Goal: Task Accomplishment & Management: Use online tool/utility

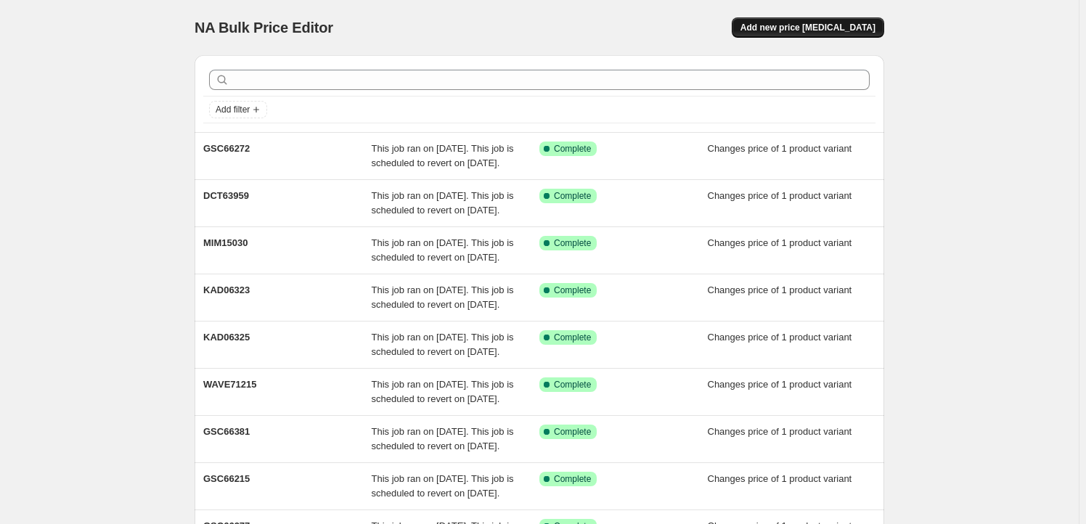
click at [842, 19] on button "Add new price change job" at bounding box center [808, 27] width 152 height 20
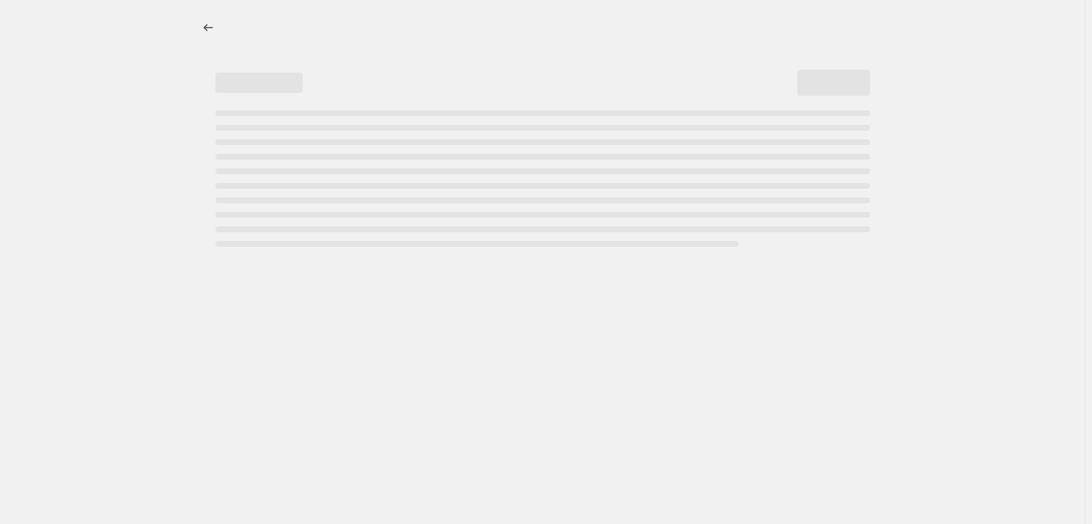
select select "percentage"
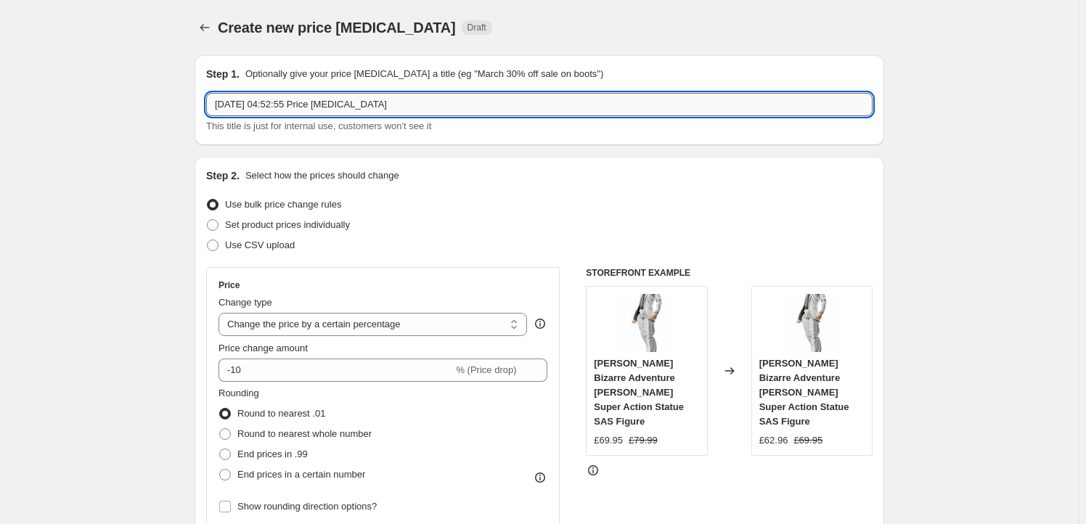
click at [392, 97] on input "25 Sept 2025, 04:52:55 Price change job" at bounding box center [539, 104] width 666 height 23
paste input "HBSA16153"
type input "HBSA16153"
click at [276, 229] on span "Set product prices individually" at bounding box center [287, 224] width 125 height 11
click at [208, 220] on input "Set product prices individually" at bounding box center [207, 219] width 1 height 1
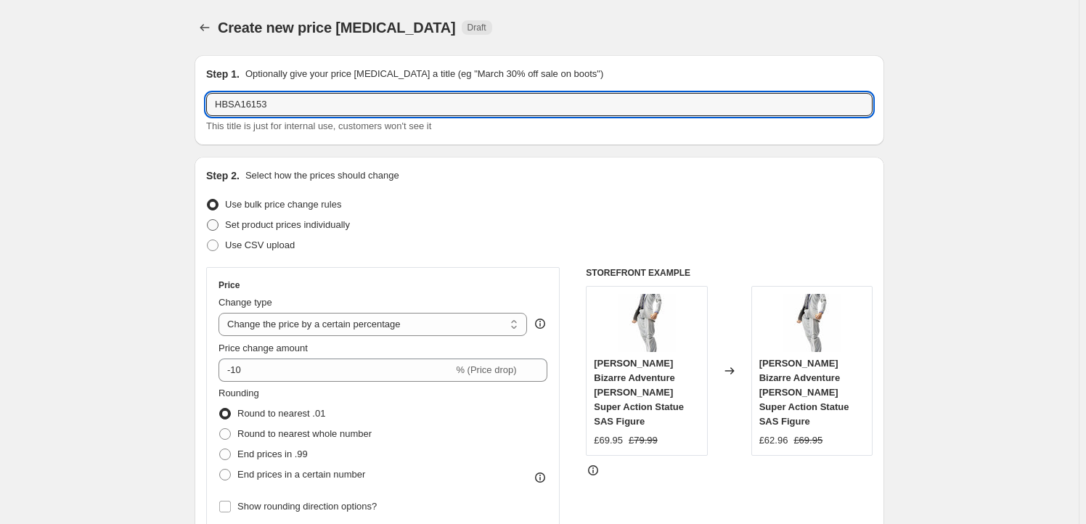
radio input "true"
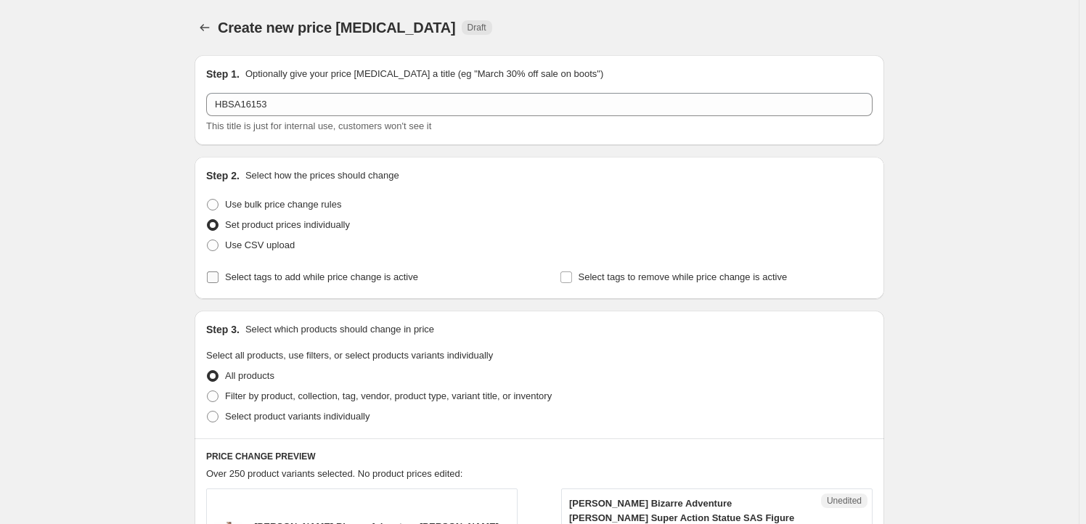
click at [303, 275] on span "Select tags to add while price change is active" at bounding box center [321, 276] width 193 height 11
click at [218, 275] on input "Select tags to add while price change is active" at bounding box center [213, 277] width 12 height 12
checkbox input "true"
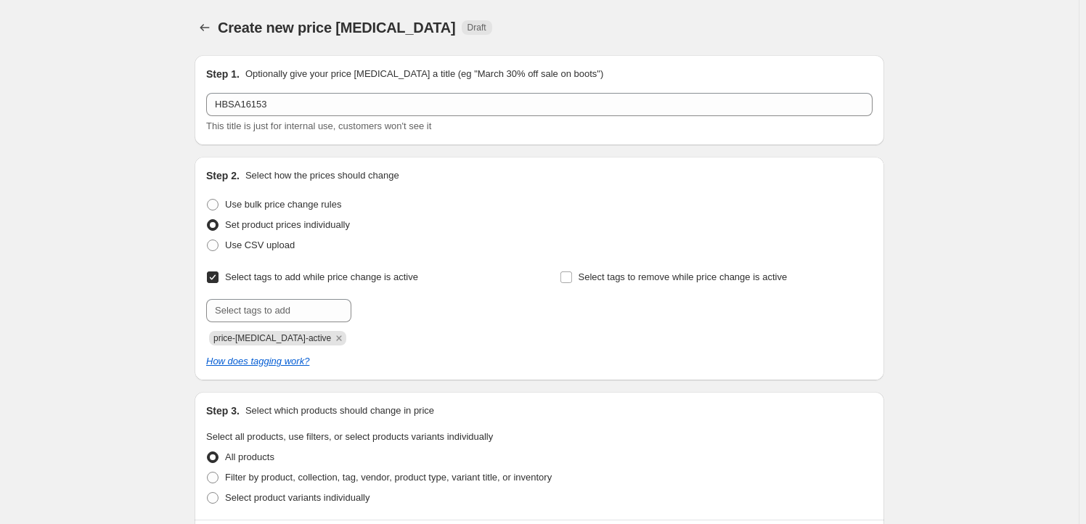
click at [256, 322] on div "Submit price-change-job-active" at bounding box center [362, 322] width 313 height 46
click at [267, 318] on input "text" at bounding box center [278, 310] width 145 height 23
type input "Milestone"
click at [416, 303] on button "Add Milestone" at bounding box center [393, 309] width 77 height 20
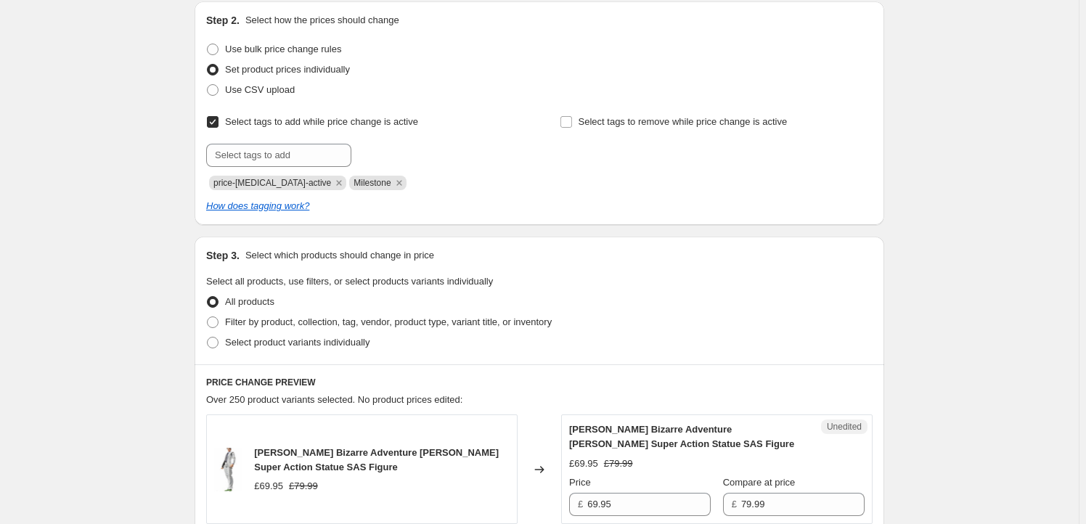
scroll to position [263, 0]
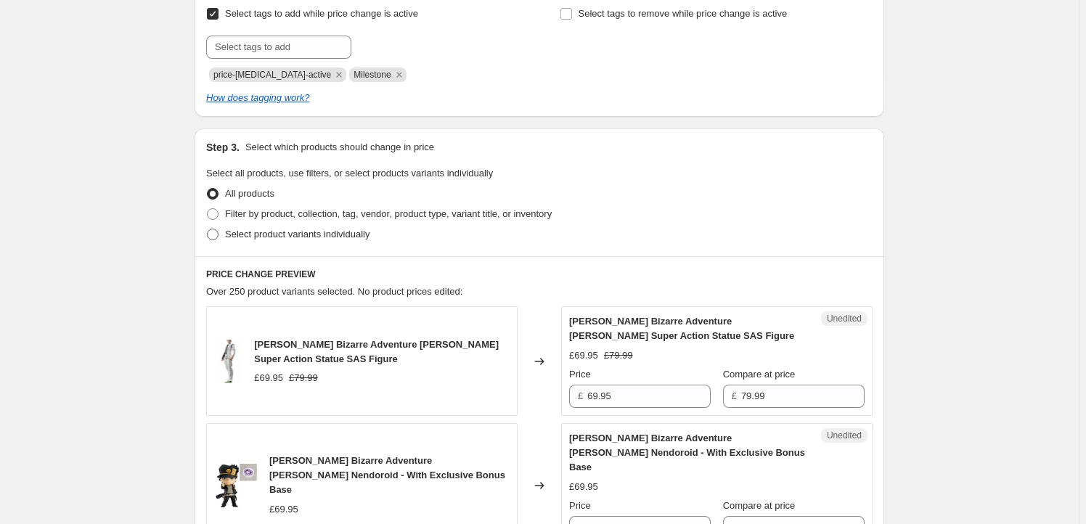
click at [284, 241] on label "Select product variants individually" at bounding box center [287, 234] width 163 height 20
click at [208, 229] on input "Select product variants individually" at bounding box center [207, 229] width 1 height 1
radio input "true"
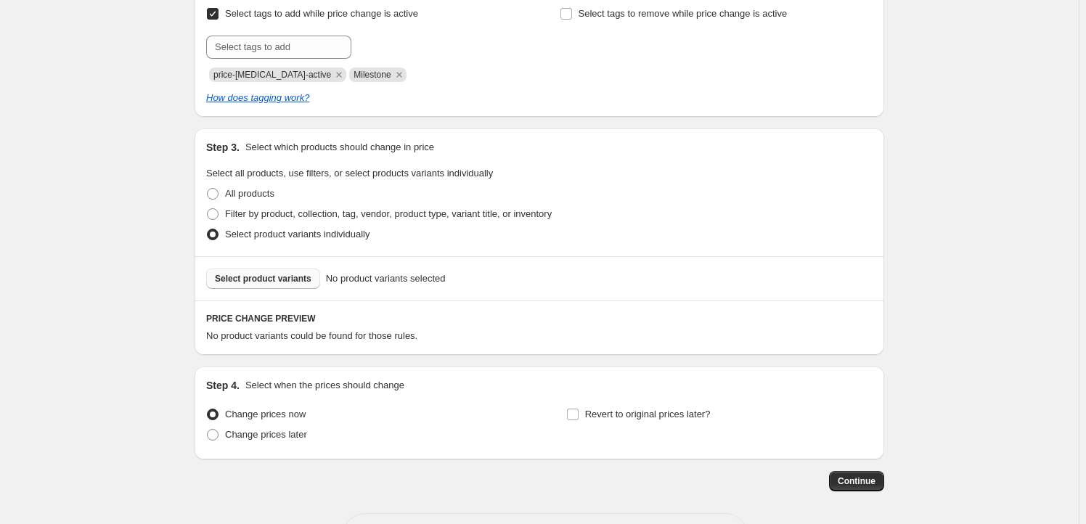
click at [245, 277] on span "Select product variants" at bounding box center [263, 279] width 97 height 12
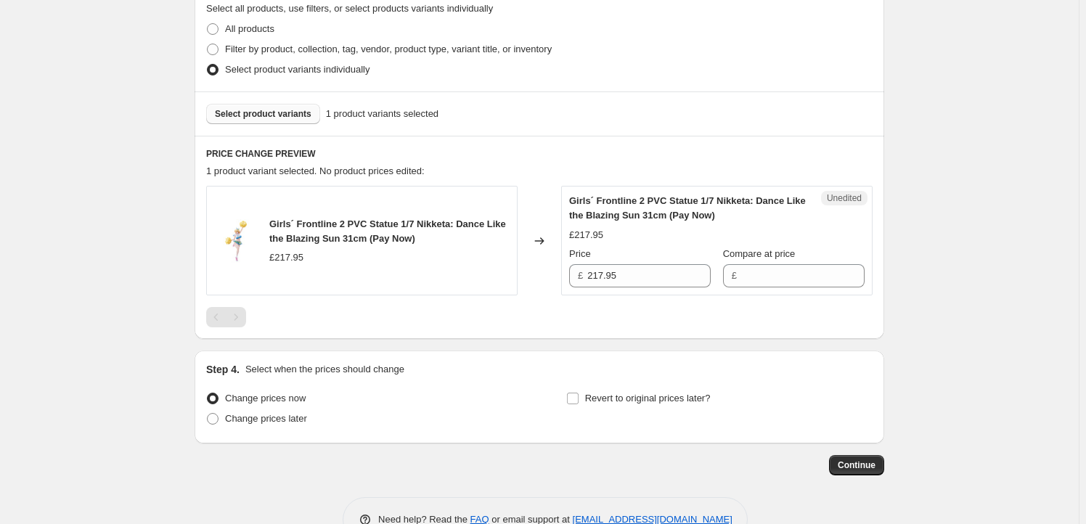
scroll to position [439, 0]
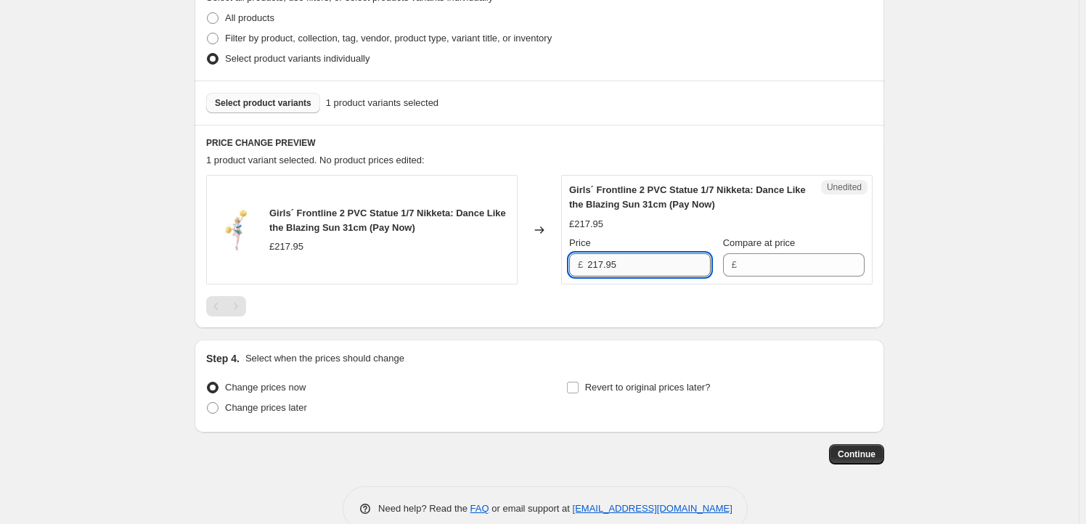
click at [649, 272] on input "217.95" at bounding box center [648, 264] width 123 height 23
type input "217.95"
click at [803, 271] on input "Compare at price" at bounding box center [802, 264] width 123 height 23
paste input "217.95"
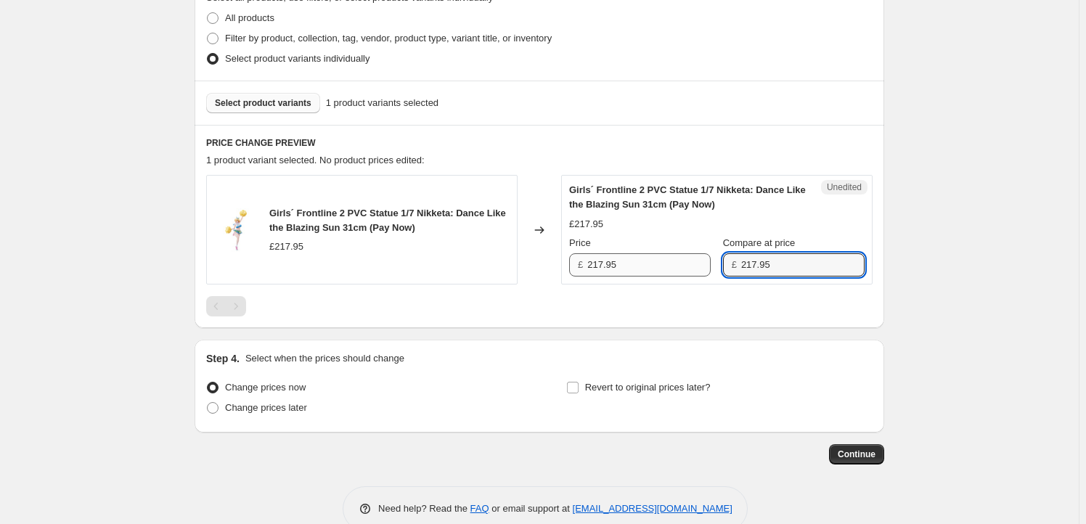
type input "217.95"
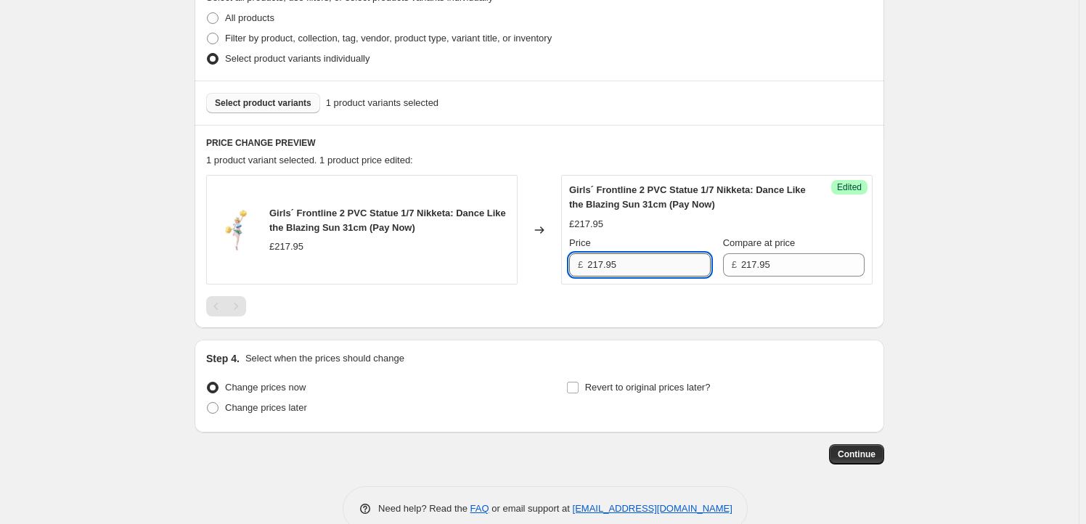
drag, startPoint x: 604, startPoint y: 269, endPoint x: 597, endPoint y: 274, distance: 8.5
click at [597, 274] on input "217.95" at bounding box center [648, 264] width 123 height 23
type input "197.95"
click at [605, 385] on span "Revert to original prices later?" at bounding box center [648, 387] width 126 height 11
click at [578, 385] on input "Revert to original prices later?" at bounding box center [573, 388] width 12 height 12
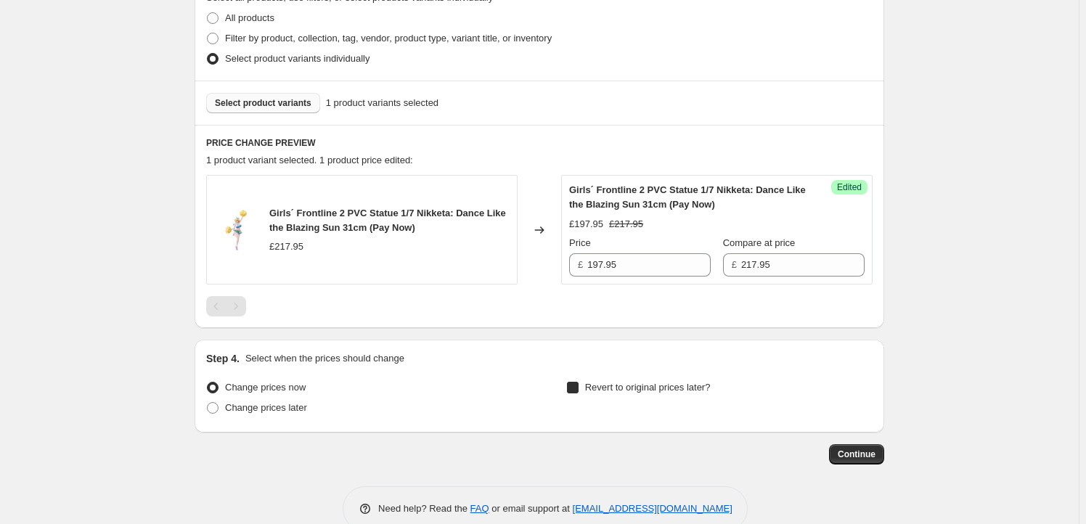
checkbox input "true"
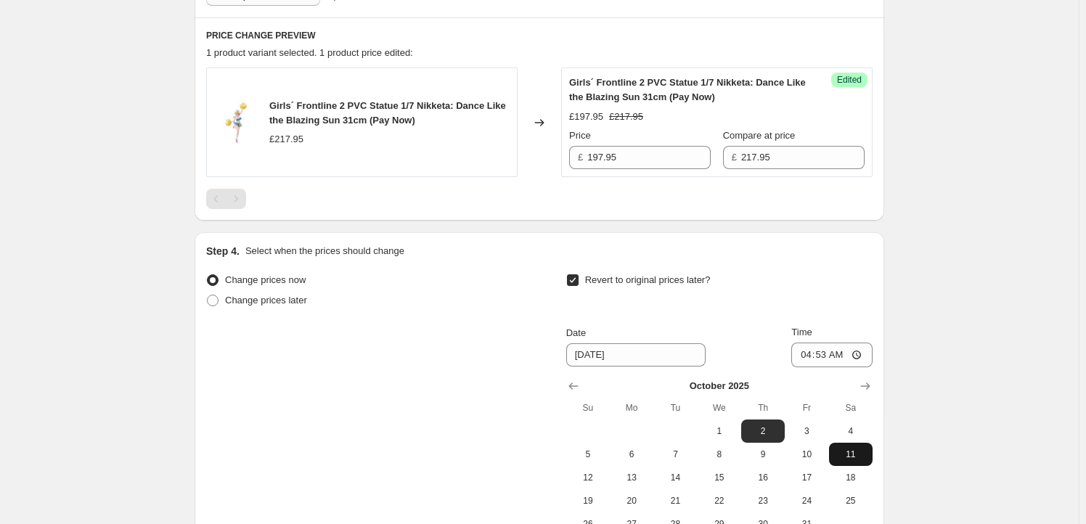
scroll to position [615, 0]
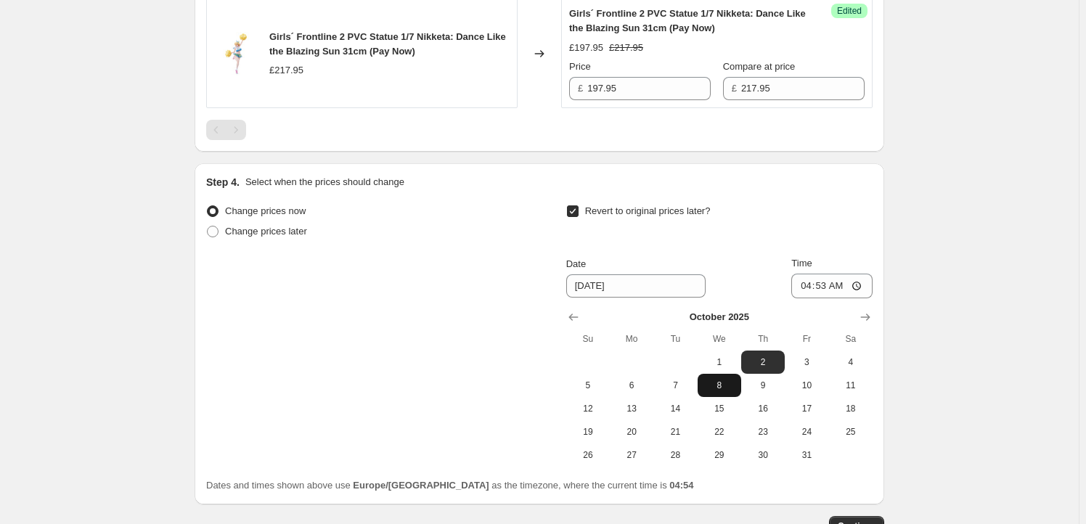
click at [732, 387] on span "8" at bounding box center [719, 386] width 32 height 12
type input "10/8/2025"
click at [830, 284] on input "04:53" at bounding box center [831, 286] width 81 height 25
type input "23:59"
click at [973, 328] on div "Create new price change job. This page is ready Create new price change job Dra…" at bounding box center [539, 5] width 1079 height 1240
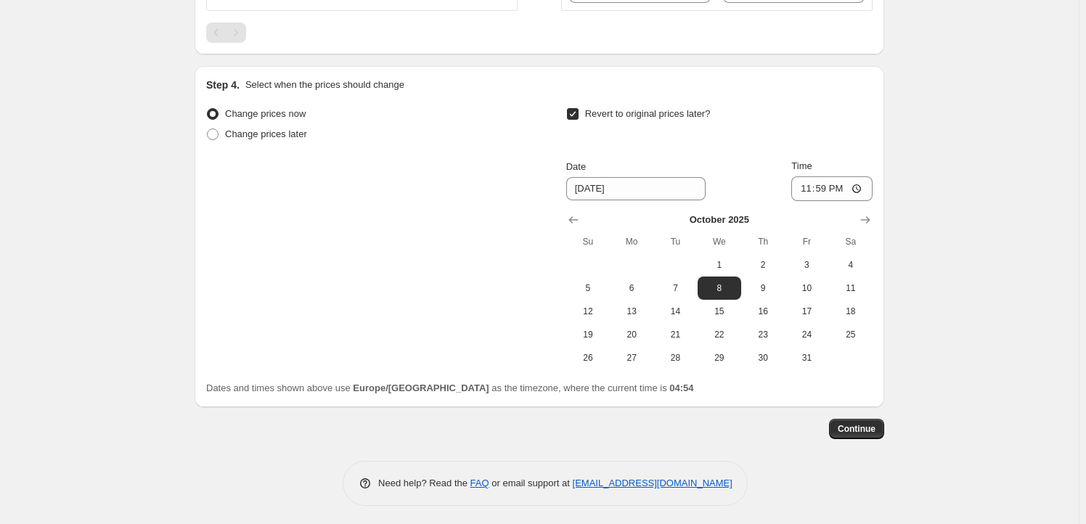
scroll to position [715, 0]
click at [871, 426] on span "Continue" at bounding box center [857, 427] width 38 height 12
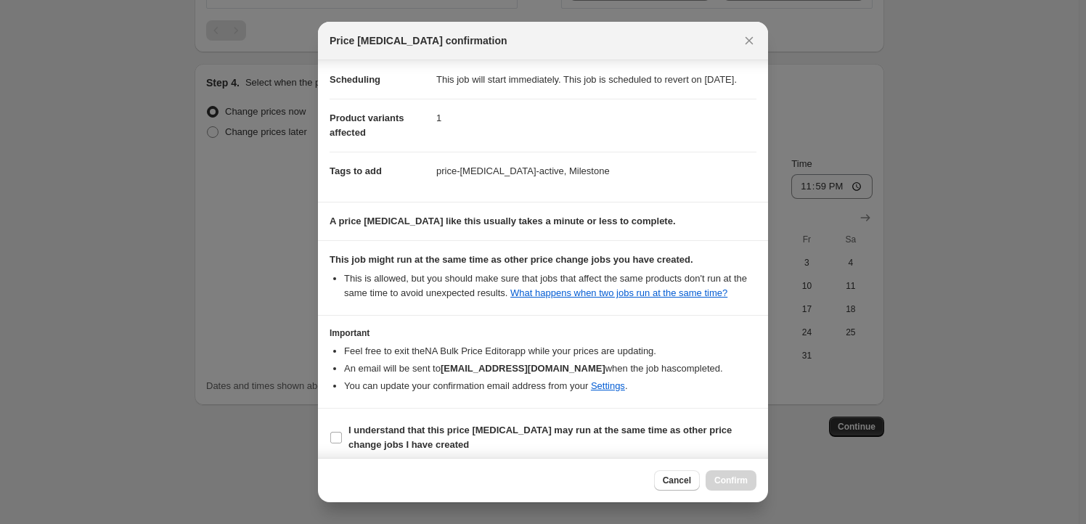
scroll to position [47, 0]
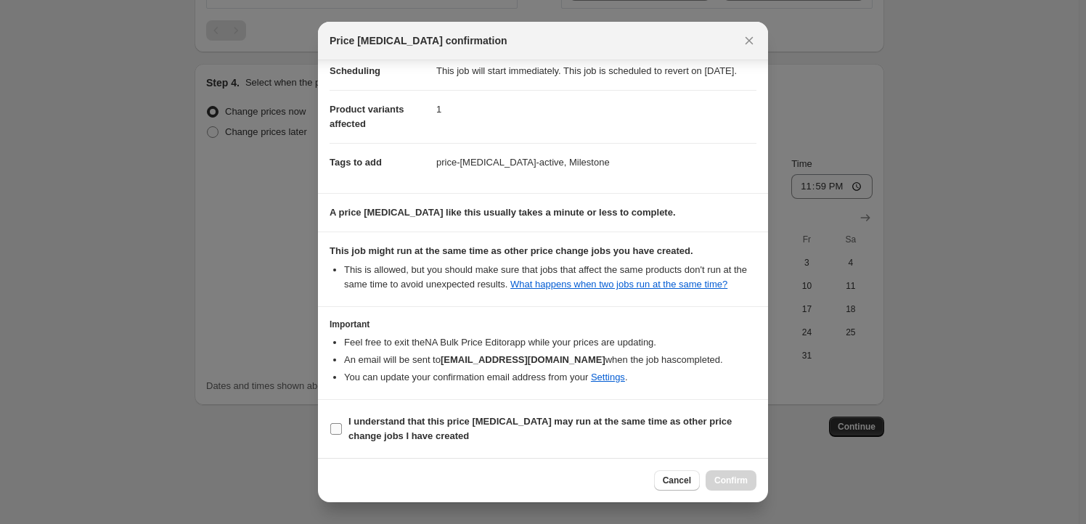
click at [415, 429] on span "I understand that this price change job may run at the same time as other price…" at bounding box center [552, 428] width 408 height 29
click at [342, 429] on input "I understand that this price change job may run at the same time as other price…" at bounding box center [336, 429] width 12 height 12
checkbox input "true"
click at [732, 483] on span "Confirm" at bounding box center [730, 481] width 33 height 12
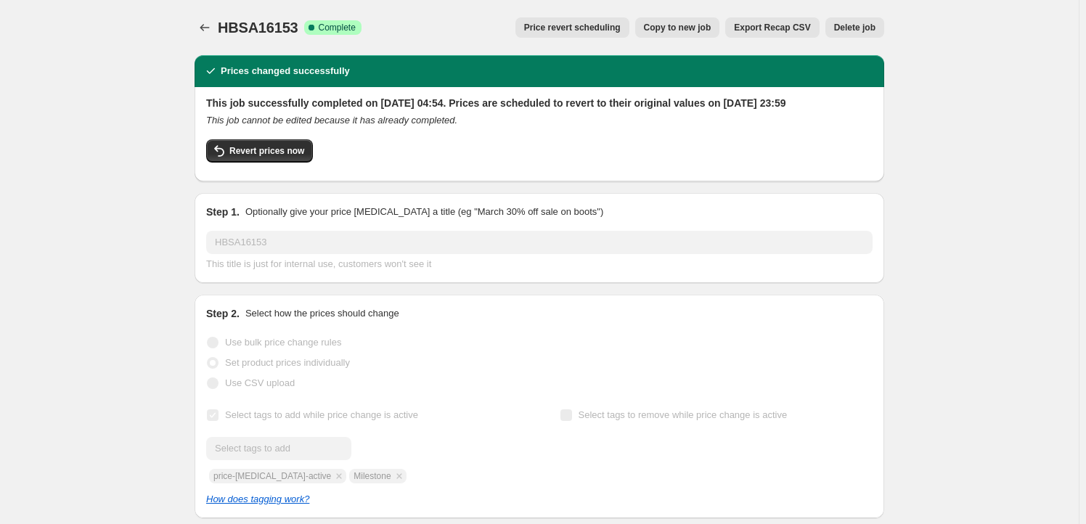
click at [692, 29] on span "Copy to new job" at bounding box center [678, 28] width 68 height 12
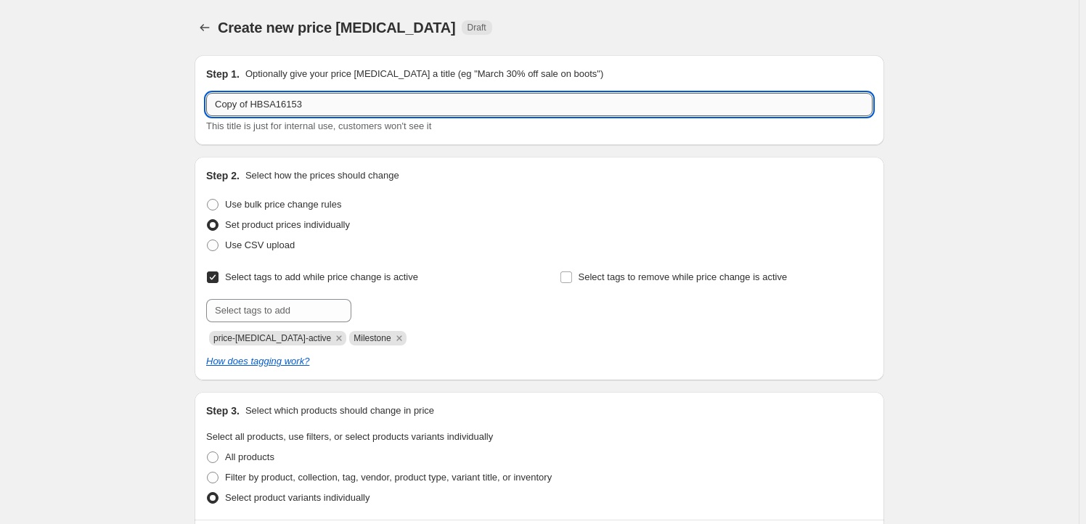
click at [314, 103] on input "Copy of HBSA16153" at bounding box center [539, 104] width 666 height 23
paste input "HBSA16162"
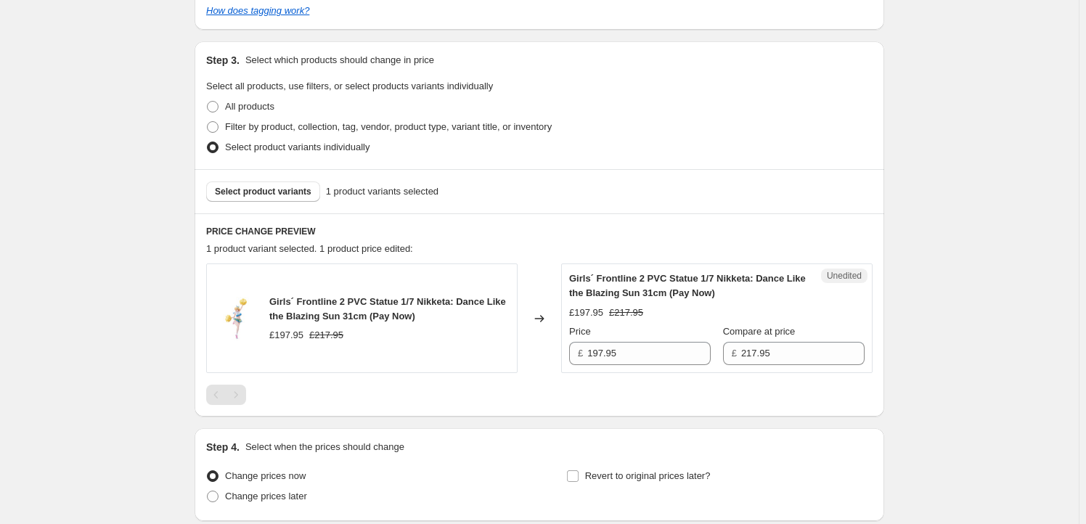
scroll to position [352, 0]
type input "HBSA16162"
click at [285, 303] on span "Girls´ Frontline 2 PVC Statue 1/7 Nikketa: Dance Like the Blazing Sun 31cm (Pay…" at bounding box center [387, 307] width 237 height 25
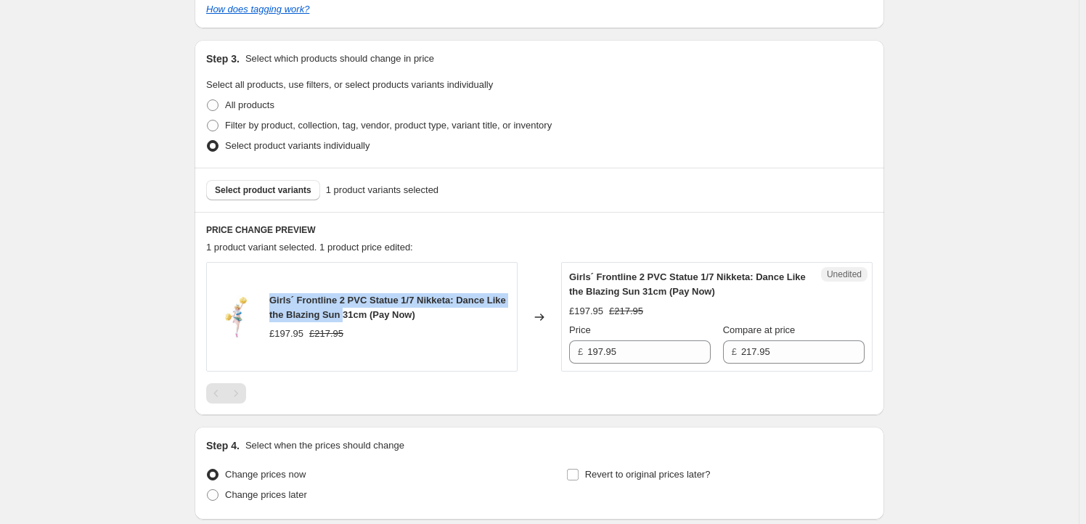
drag, startPoint x: 285, startPoint y: 303, endPoint x: 339, endPoint y: 311, distance: 54.3
click at [339, 311] on span "Girls´ Frontline 2 PVC Statue 1/7 Nikketa: Dance Like the Blazing Sun 31cm (Pay…" at bounding box center [387, 307] width 237 height 25
copy span "Girls´ Frontline 2 PVC Statue 1/7 Nikketa: Dance Like the Blazing Sun"
click at [266, 186] on span "Select product variants" at bounding box center [263, 190] width 97 height 12
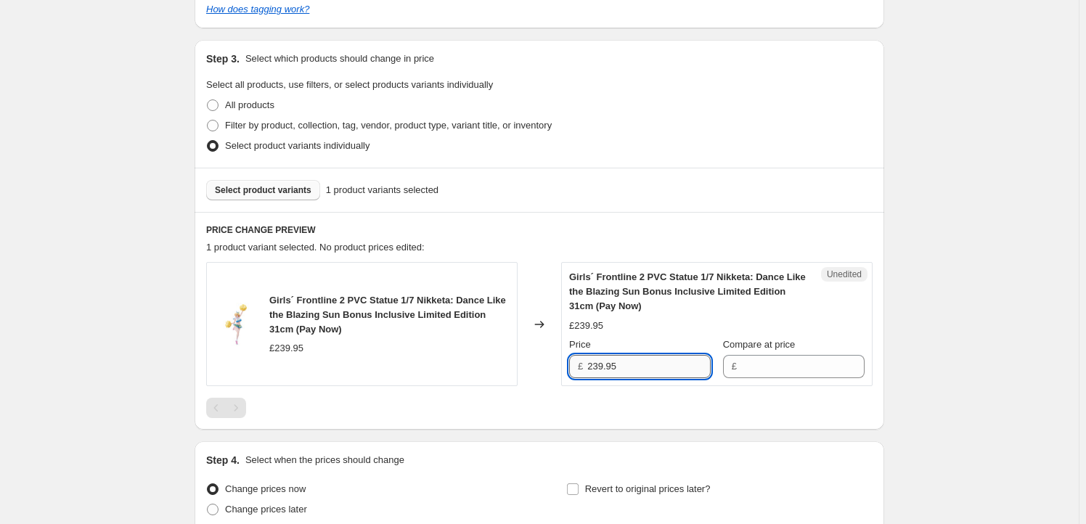
click at [620, 369] on input "239.95" at bounding box center [648, 366] width 123 height 23
type input "239.95"
click at [768, 367] on input "Compare at price" at bounding box center [802, 366] width 123 height 23
paste input "239.95"
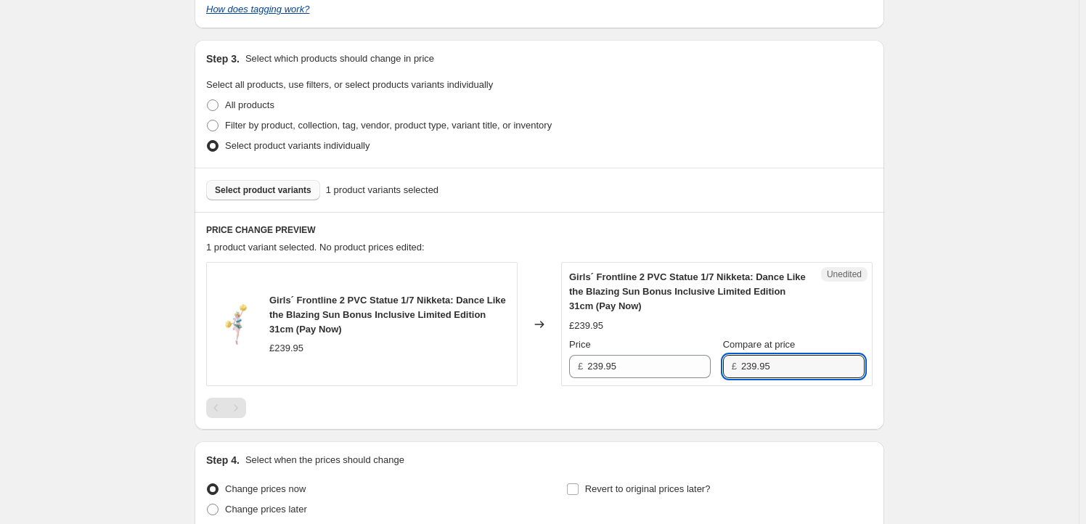
type input "239.95"
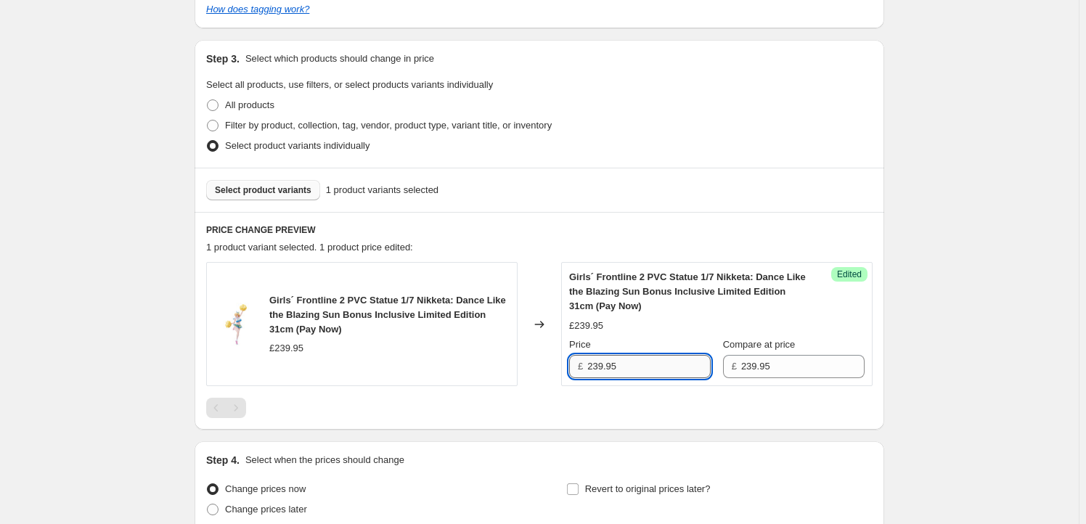
click at [596, 368] on input "239.95" at bounding box center [648, 366] width 123 height 23
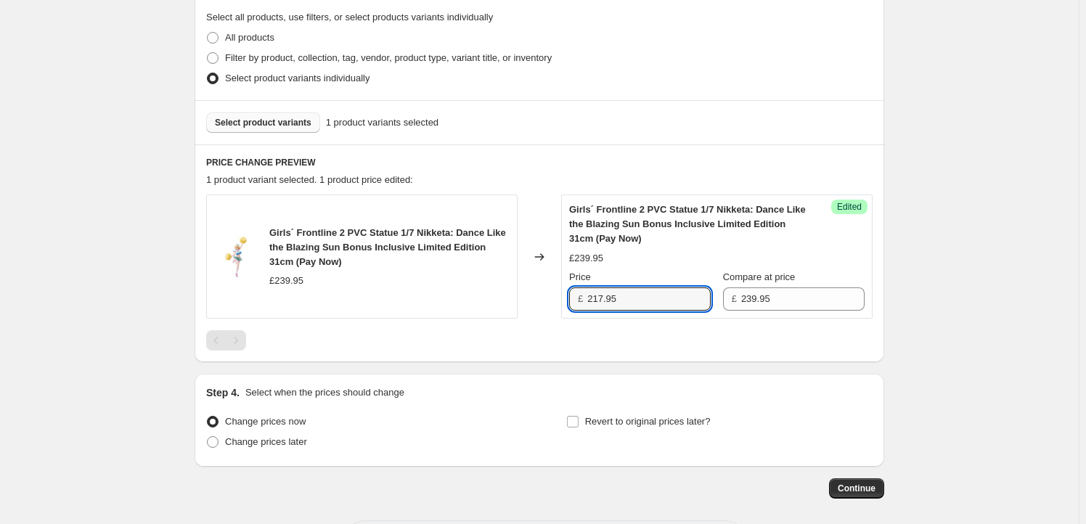
scroll to position [439, 0]
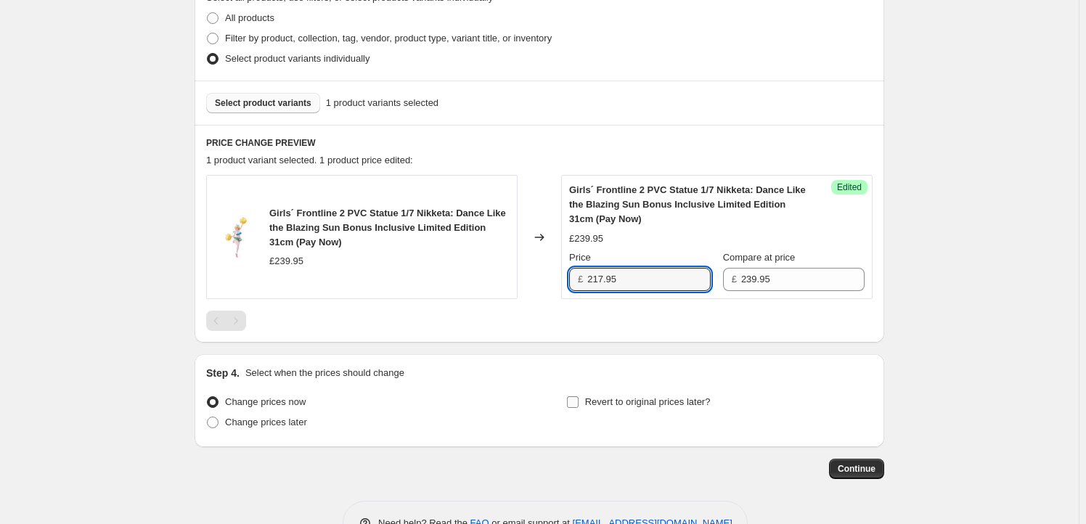
type input "217.95"
click at [620, 396] on span "Revert to original prices later?" at bounding box center [648, 401] width 126 height 11
click at [578, 396] on input "Revert to original prices later?" at bounding box center [573, 402] width 12 height 12
checkbox input "true"
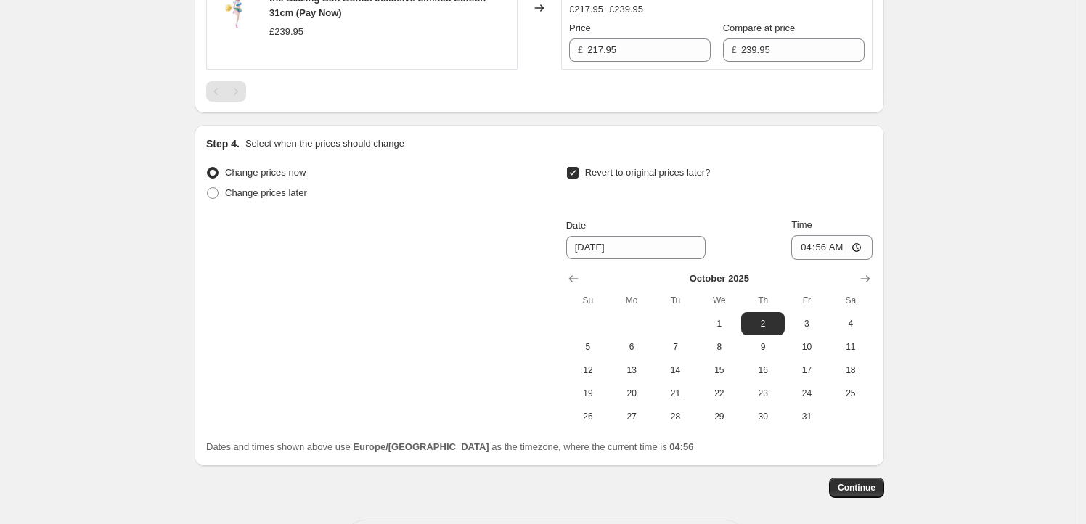
scroll to position [660, 0]
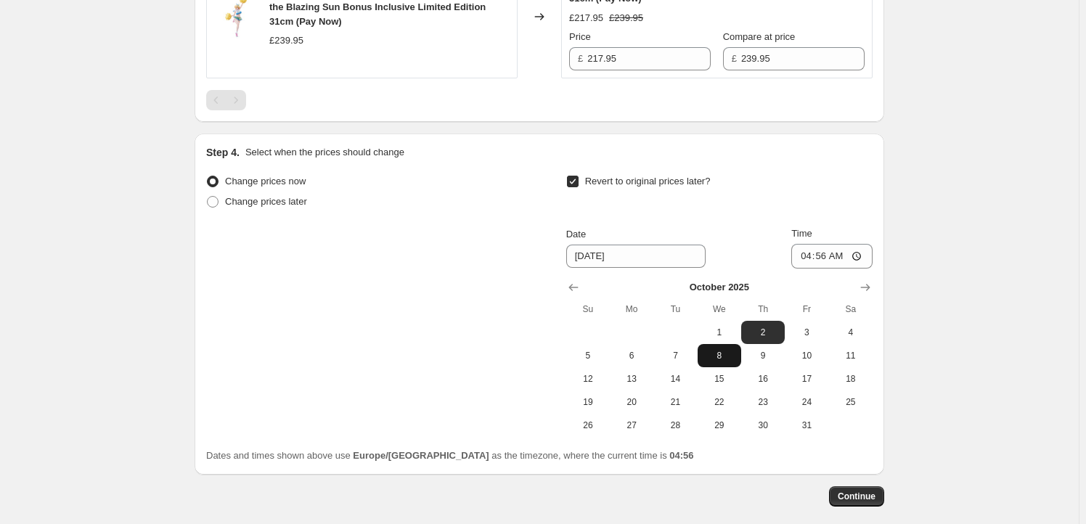
click at [722, 353] on span "8" at bounding box center [719, 356] width 32 height 12
type input "10/8/2025"
click at [831, 253] on input "04:56" at bounding box center [831, 256] width 81 height 25
type input "23:59"
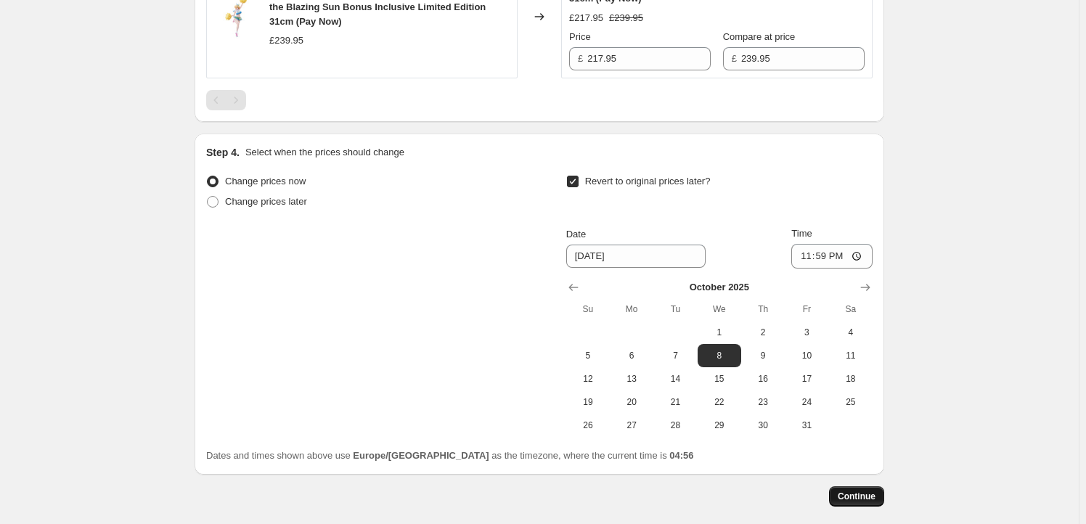
click at [870, 489] on button "Continue" at bounding box center [856, 496] width 55 height 20
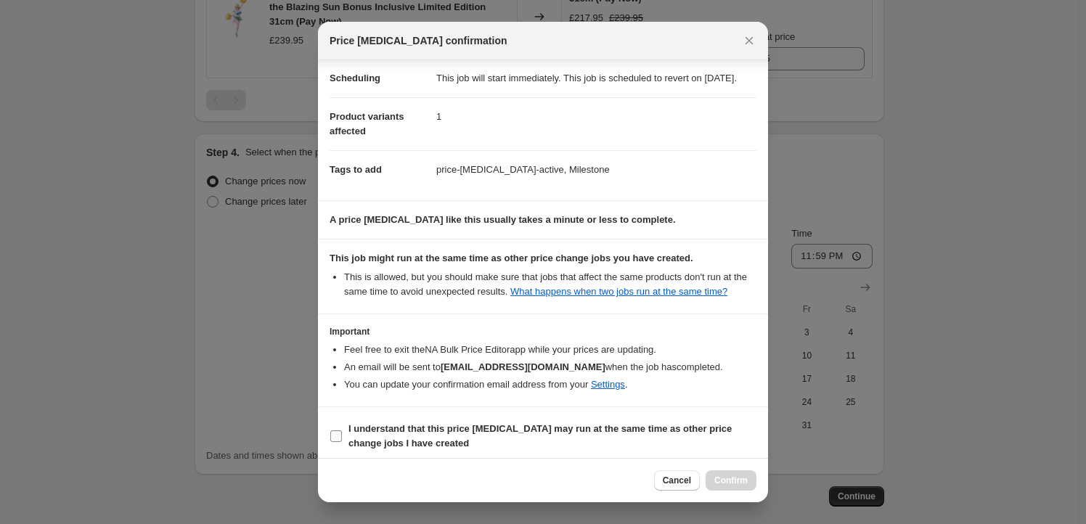
scroll to position [47, 0]
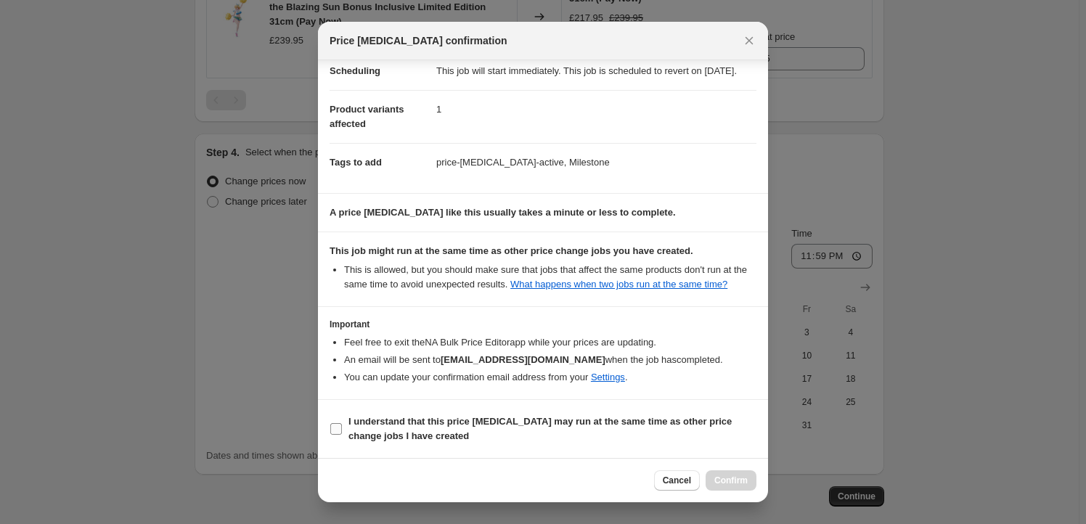
click at [396, 430] on b "I understand that this price change job may run at the same time as other price…" at bounding box center [539, 428] width 383 height 25
click at [342, 430] on input "I understand that this price change job may run at the same time as other price…" at bounding box center [336, 429] width 12 height 12
checkbox input "true"
click at [718, 480] on span "Confirm" at bounding box center [730, 481] width 33 height 12
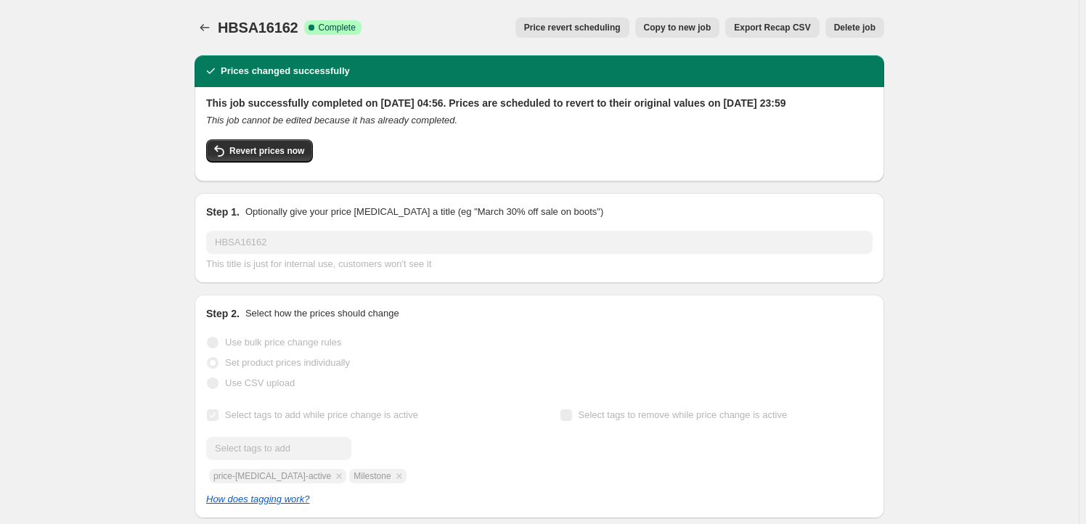
click at [684, 24] on span "Copy to new job" at bounding box center [678, 28] width 68 height 12
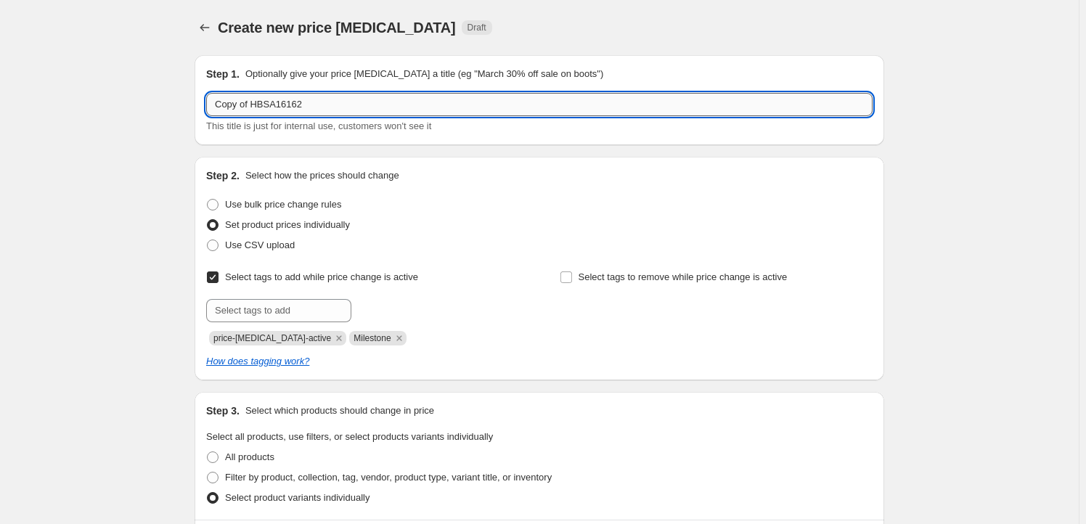
click at [319, 99] on input "Copy of HBSA16162" at bounding box center [539, 104] width 666 height 23
paste input "APEX42256"
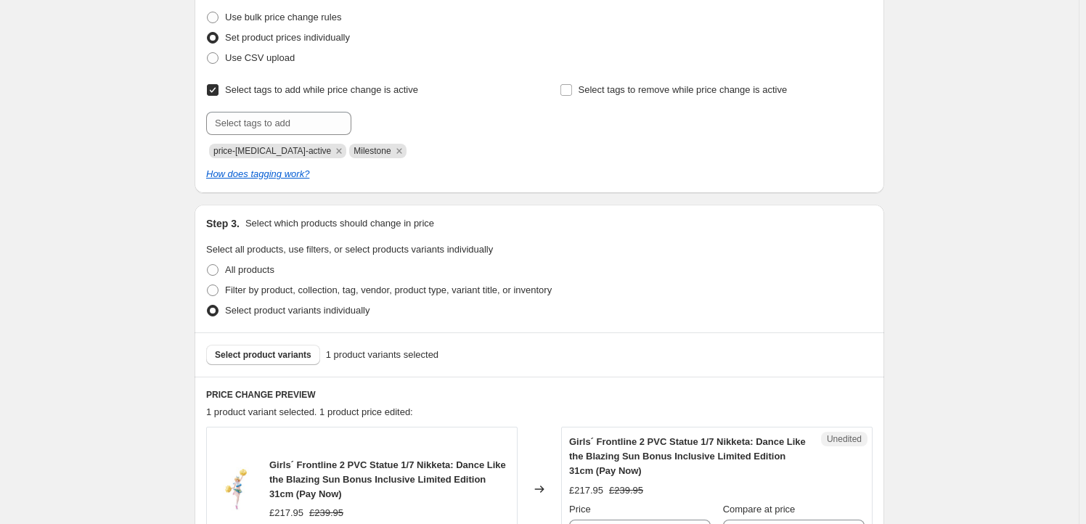
scroll to position [263, 0]
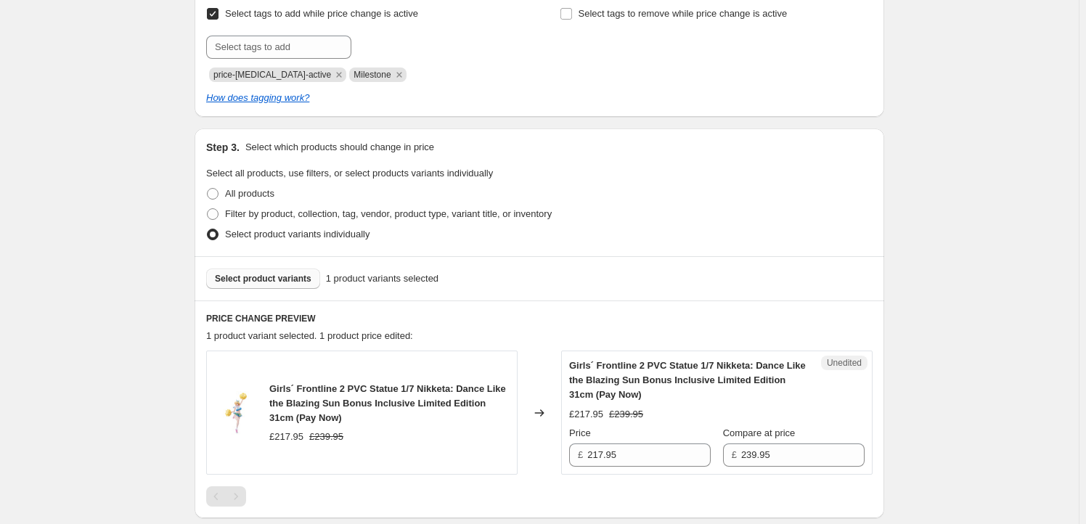
type input "APEX42256"
click at [269, 279] on span "Select product variants" at bounding box center [263, 279] width 97 height 12
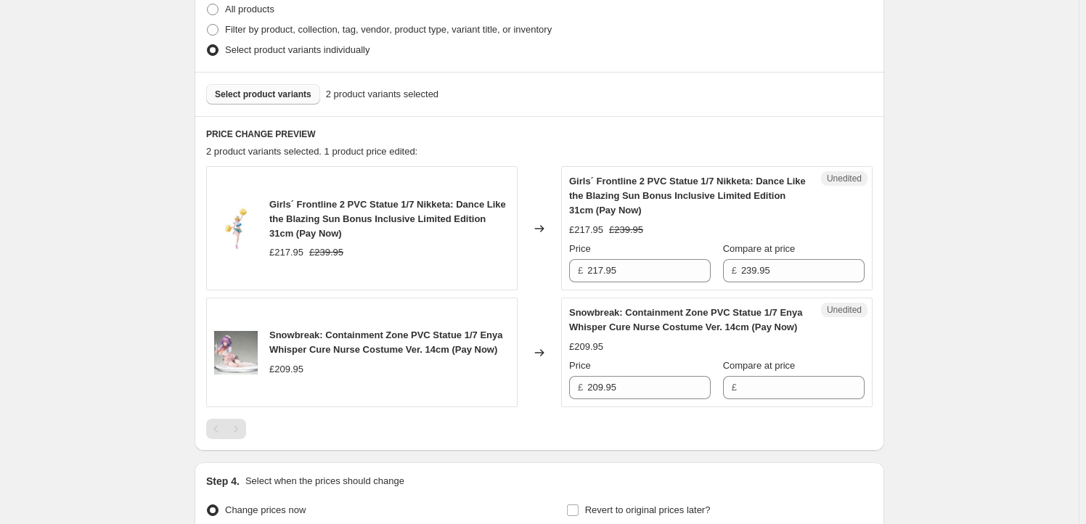
scroll to position [483, 0]
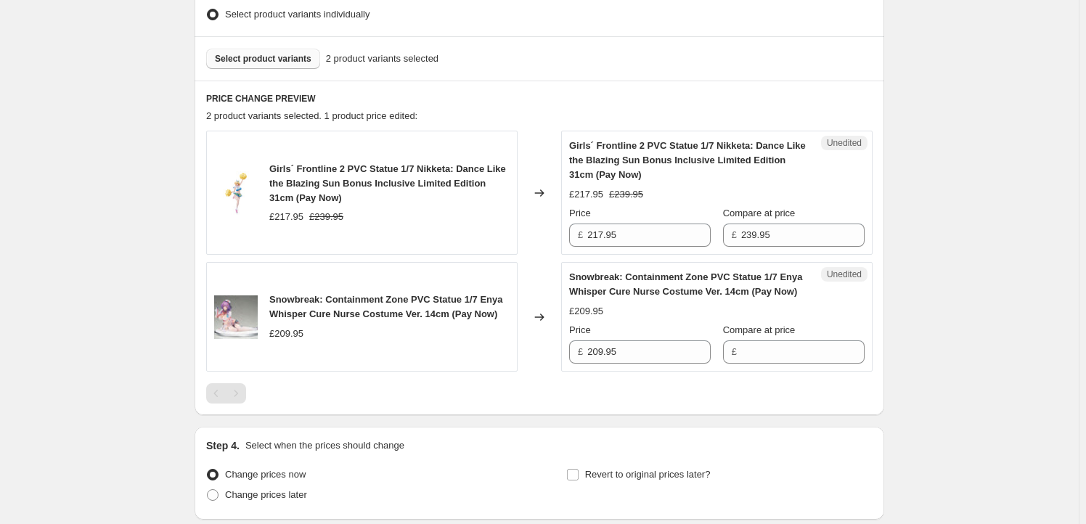
click at [284, 170] on span "Girls´ Frontline 2 PVC Statue 1/7 Nikketa: Dance Like the Blazing Sun Bonus Inc…" at bounding box center [387, 183] width 237 height 40
drag, startPoint x: 284, startPoint y: 170, endPoint x: 456, endPoint y: 183, distance: 172.5
click at [456, 183] on span "Girls´ Frontline 2 PVC Statue 1/7 Nikketa: Dance Like the Blazing Sun Bonus Inc…" at bounding box center [387, 183] width 237 height 40
copy span "Girls´ Frontline 2 PVC Statue 1/7 Nikketa: Dance Like the Blazing Sun Bonus Inc…"
click at [293, 62] on span "Select product variants" at bounding box center [263, 59] width 97 height 12
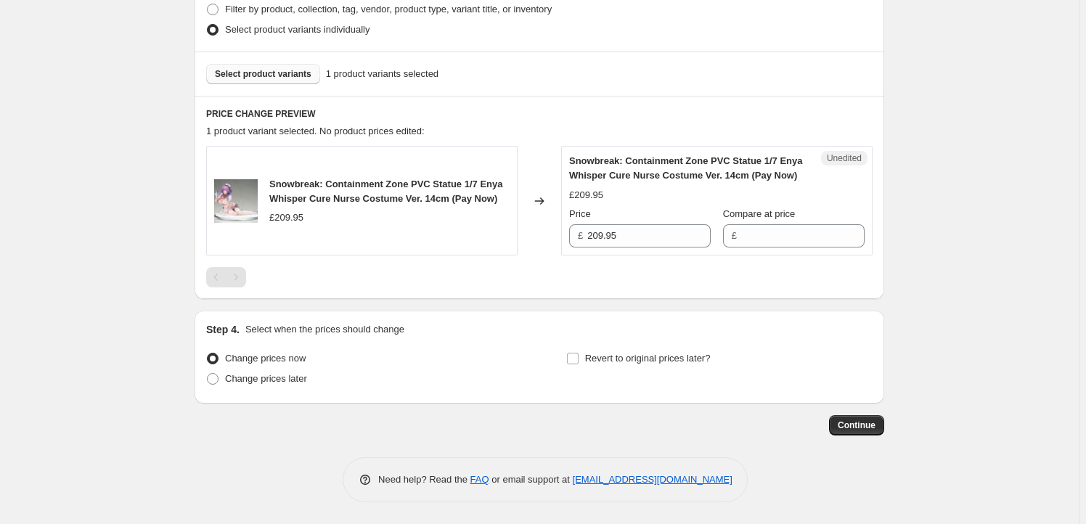
scroll to position [467, 0]
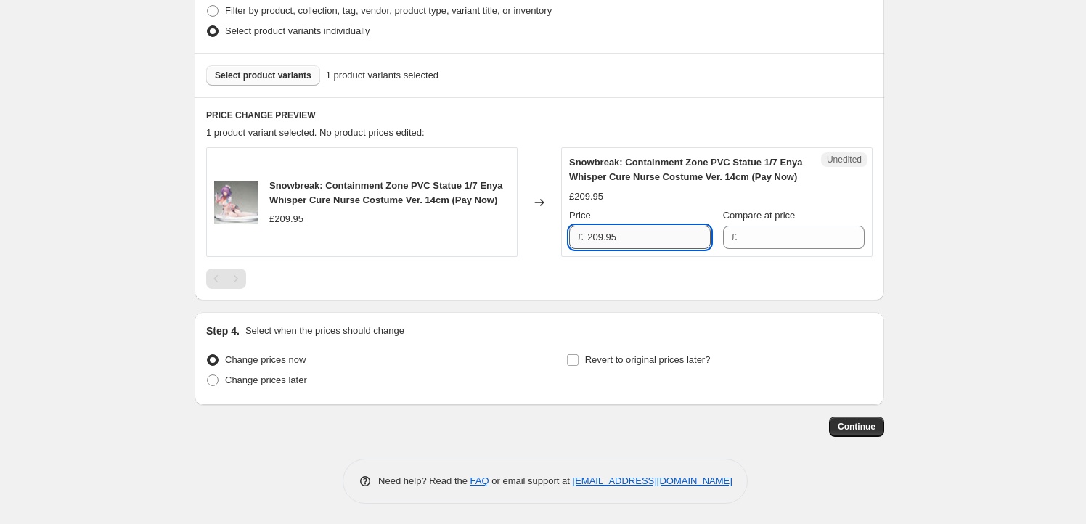
click at [657, 240] on input "209.95" at bounding box center [648, 237] width 123 height 23
type input "209.95"
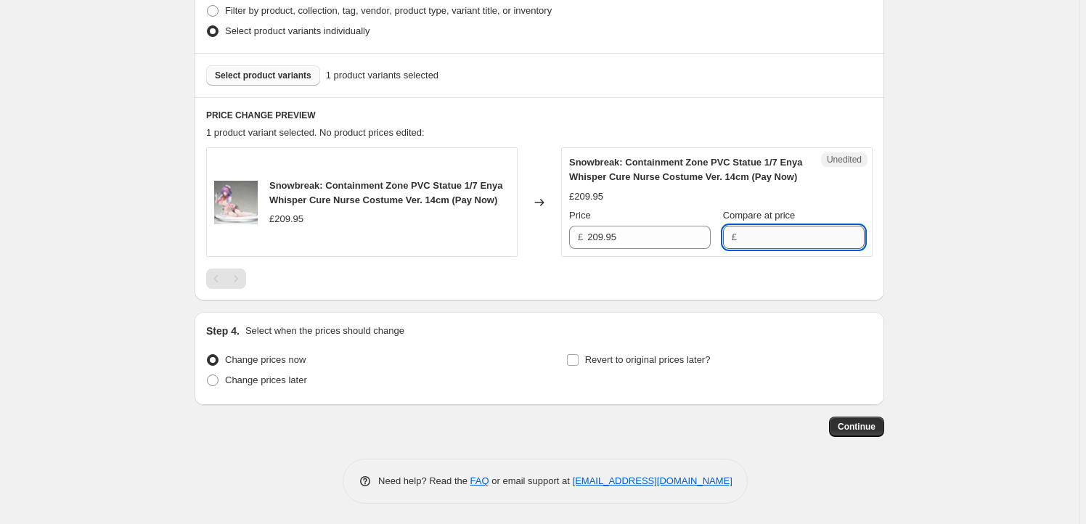
click at [780, 239] on input "Compare at price" at bounding box center [802, 237] width 123 height 23
paste input "209.95"
type input "209.95"
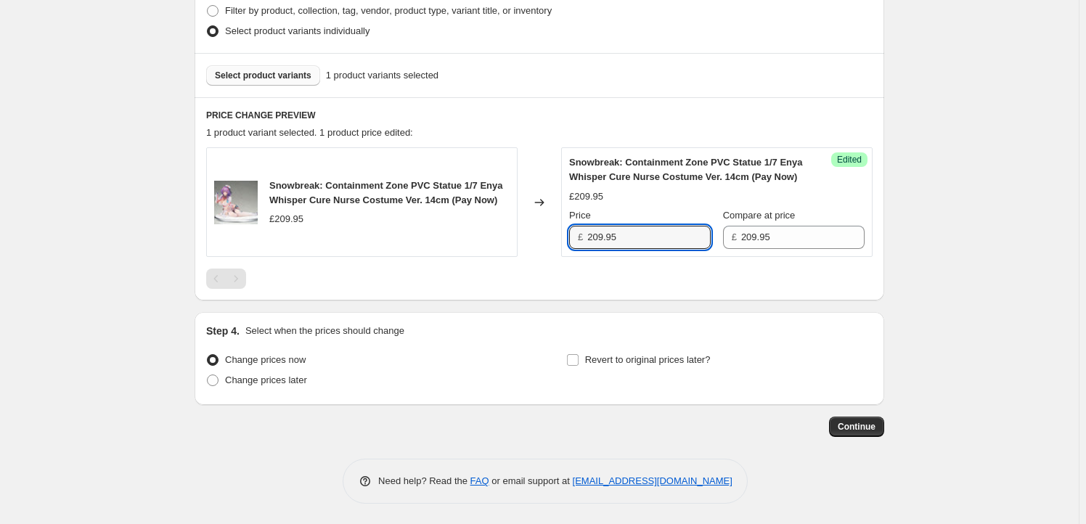
drag, startPoint x: 605, startPoint y: 242, endPoint x: 586, endPoint y: 238, distance: 19.9
click at [586, 238] on div "£ 209.95" at bounding box center [640, 237] width 142 height 23
type input "187.95"
click at [622, 355] on span "Revert to original prices later?" at bounding box center [648, 359] width 126 height 11
click at [578, 355] on input "Revert to original prices later?" at bounding box center [573, 360] width 12 height 12
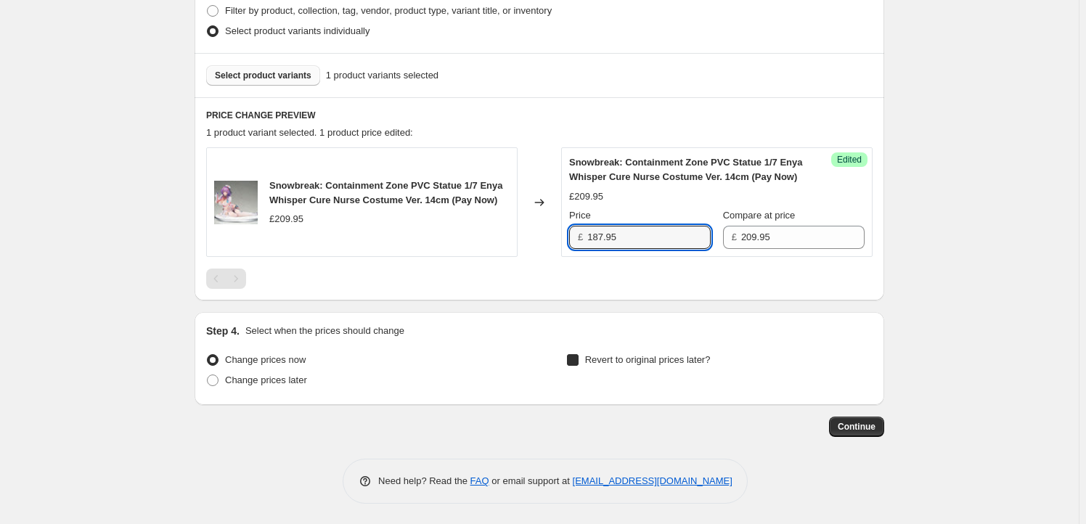
checkbox input "true"
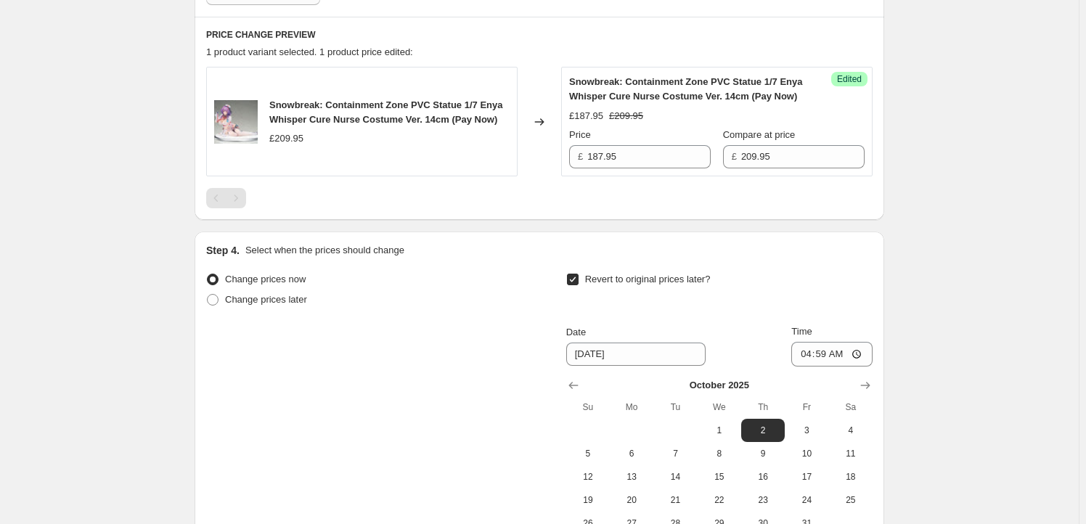
scroll to position [642, 0]
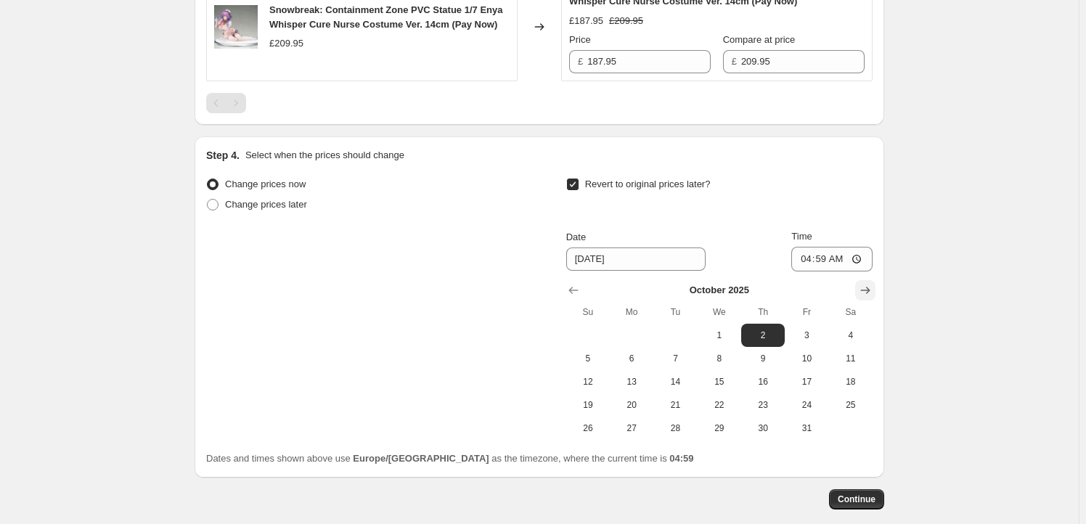
click at [860, 287] on button "Show next month, November 2025" at bounding box center [865, 290] width 20 height 20
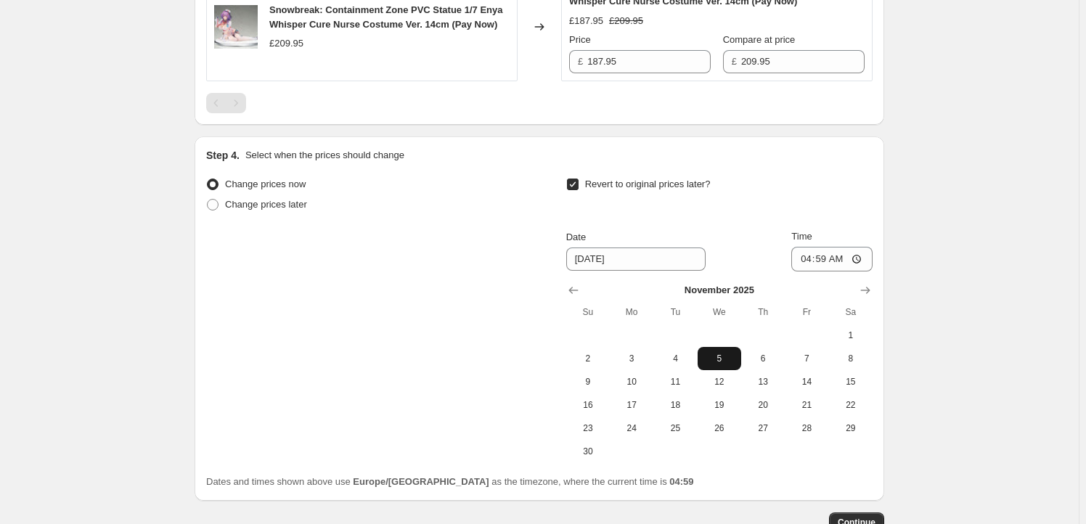
click at [715, 354] on span "5" at bounding box center [719, 359] width 32 height 12
type input "11/5/2025"
click at [830, 253] on input "04:59" at bounding box center [831, 259] width 81 height 25
type input "23:59"
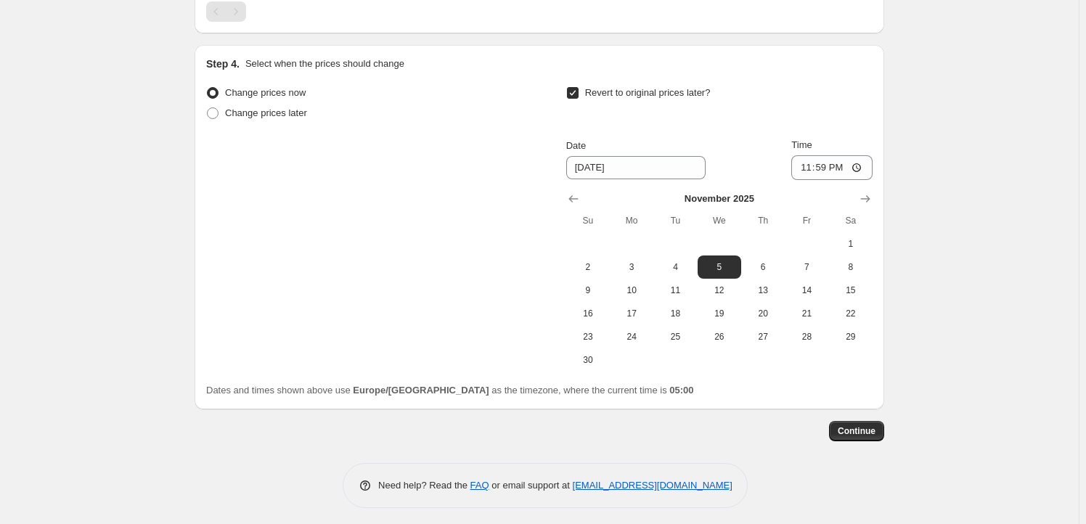
scroll to position [738, 0]
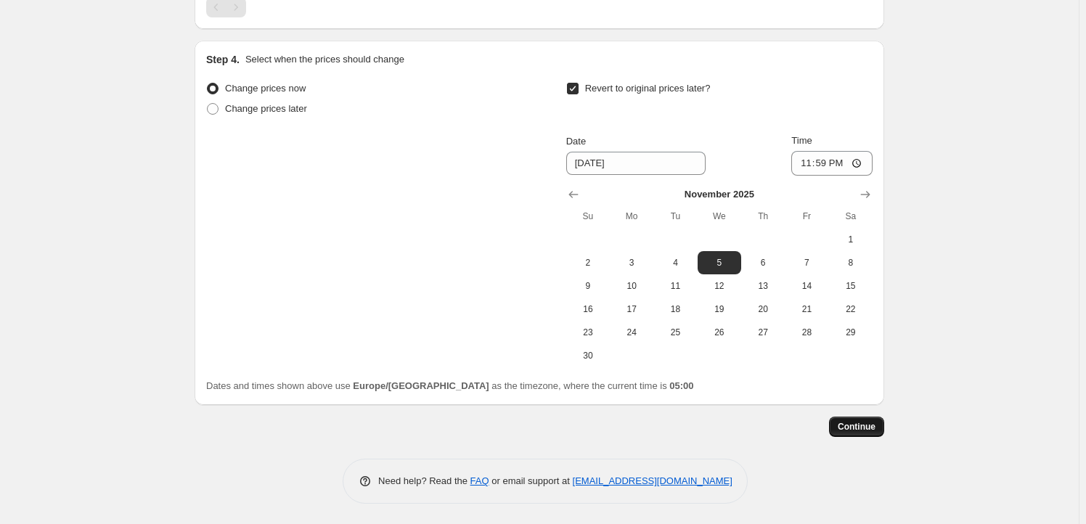
click at [872, 427] on span "Continue" at bounding box center [857, 427] width 38 height 12
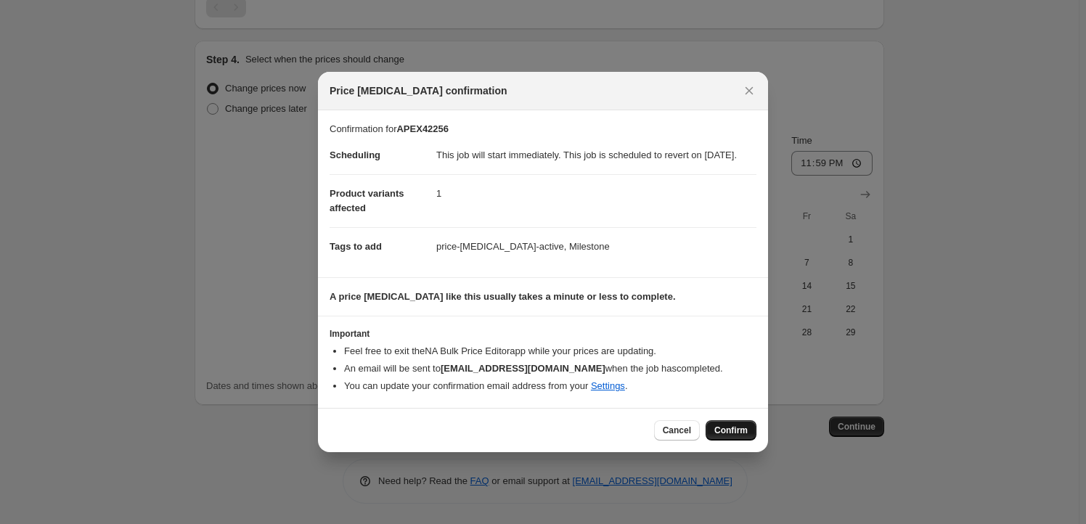
click at [754, 438] on button "Confirm" at bounding box center [730, 430] width 51 height 20
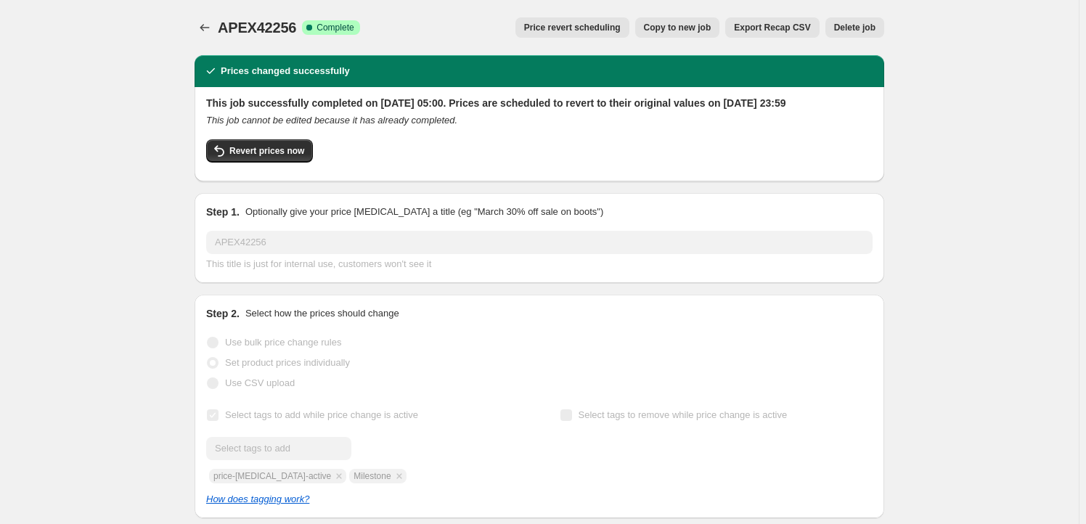
click at [671, 28] on span "Copy to new job" at bounding box center [678, 28] width 68 height 12
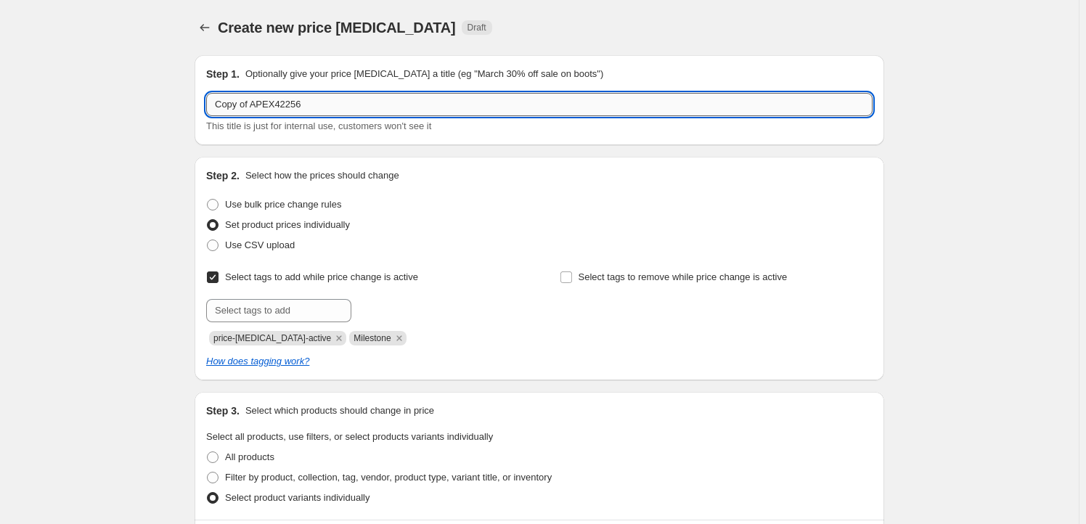
click at [320, 103] on input "Copy of APEX42256" at bounding box center [539, 104] width 666 height 23
paste input "AISNO34034"
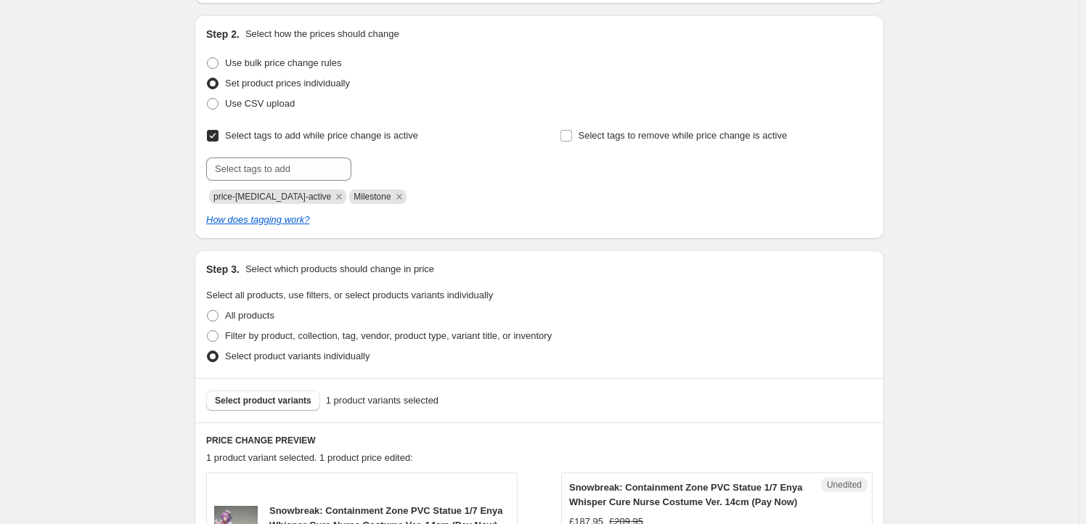
scroll to position [263, 0]
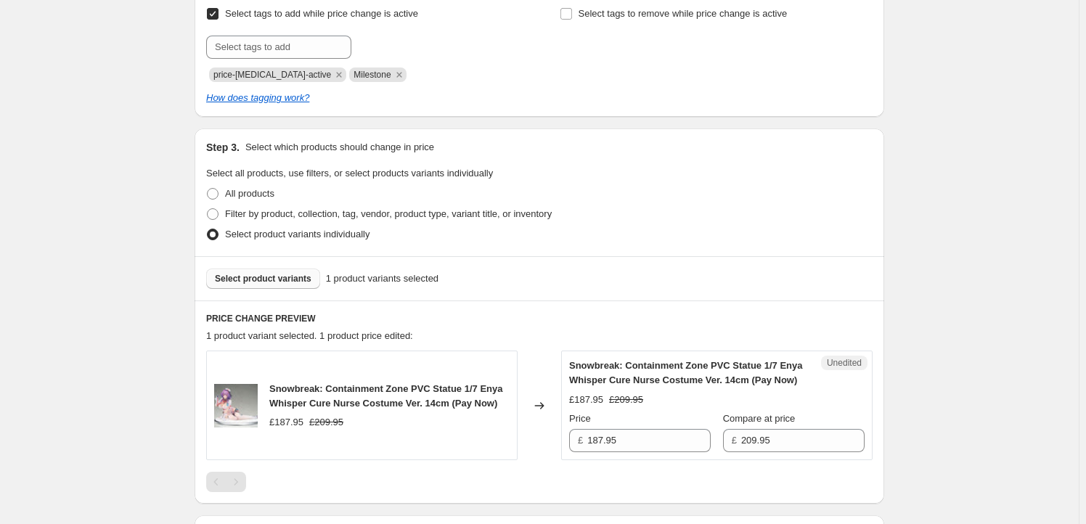
type input "AISNO34034"
click at [245, 279] on span "Select product variants" at bounding box center [263, 279] width 97 height 12
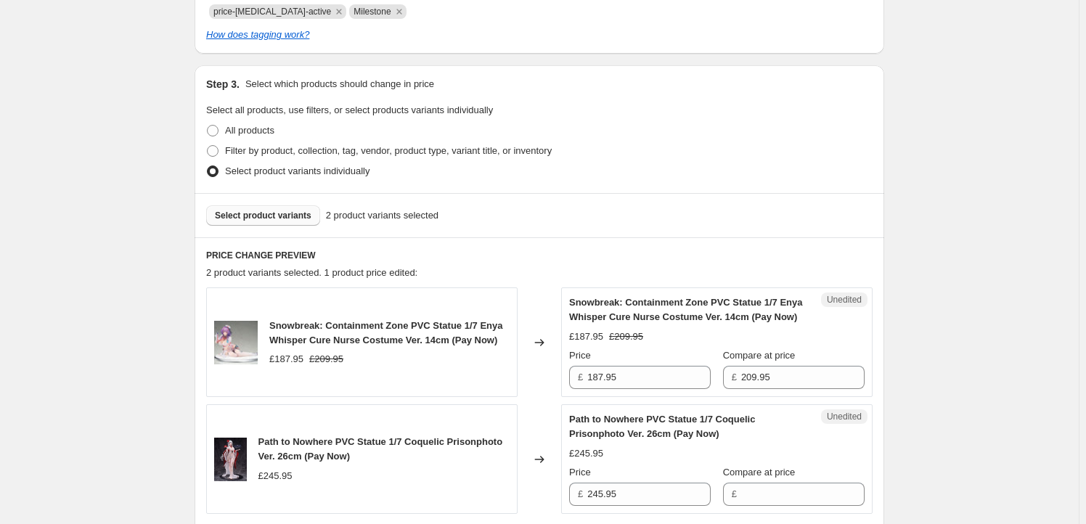
scroll to position [439, 0]
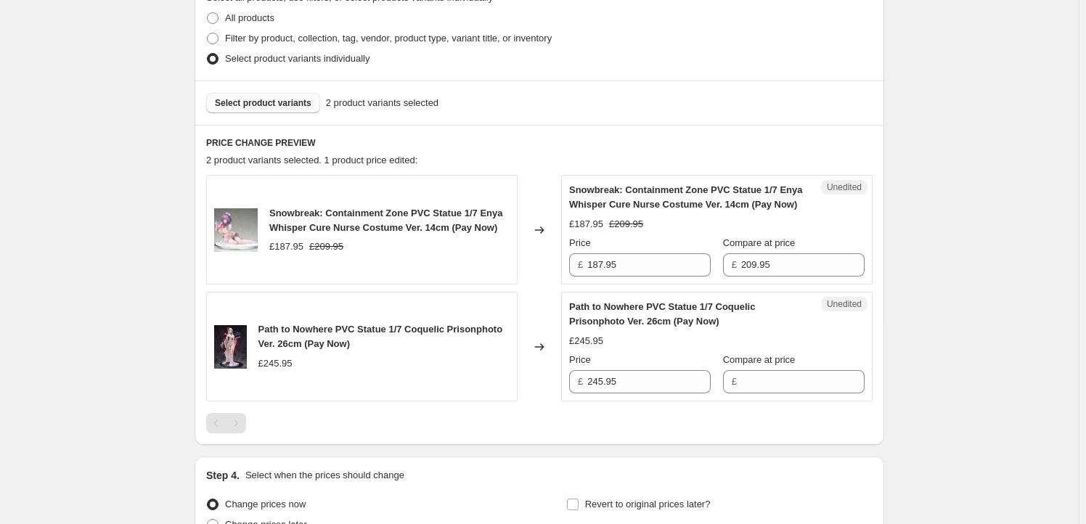
click at [287, 216] on span "Snowbreak: Containment Zone PVC Statue 1/7 Enya Whisper Cure Nurse Costume Ver.…" at bounding box center [385, 220] width 233 height 25
drag, startPoint x: 287, startPoint y: 216, endPoint x: 425, endPoint y: 227, distance: 137.6
click at [425, 227] on span "Snowbreak: Containment Zone PVC Statue 1/7 Enya Whisper Cure Nurse Costume Ver.…" at bounding box center [385, 220] width 233 height 25
copy span "Snowbreak: Containment Zone PVC Statue 1/7 Enya Whisper Cure Nurse Costume Ver.…"
click at [240, 88] on div "Select product variants 2 product variants selected" at bounding box center [540, 103] width 690 height 44
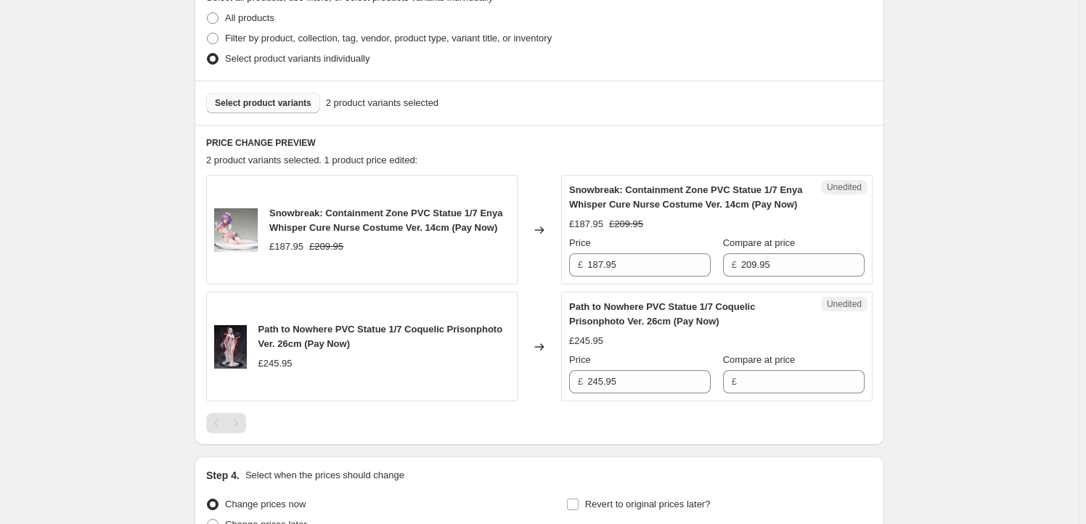
click at [258, 93] on button "Select product variants" at bounding box center [263, 103] width 114 height 20
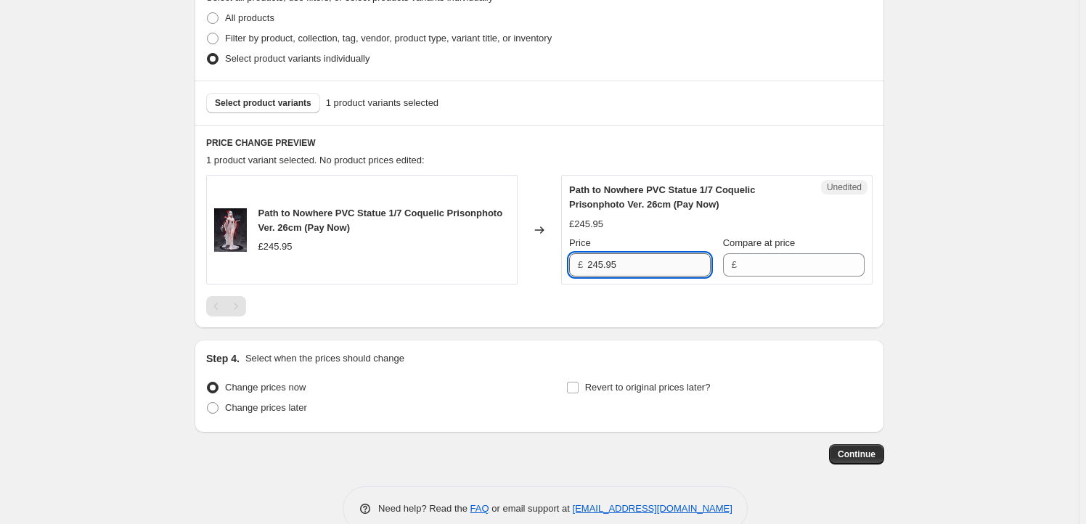
click at [629, 267] on input "245.95" at bounding box center [648, 264] width 123 height 23
type input "245.95"
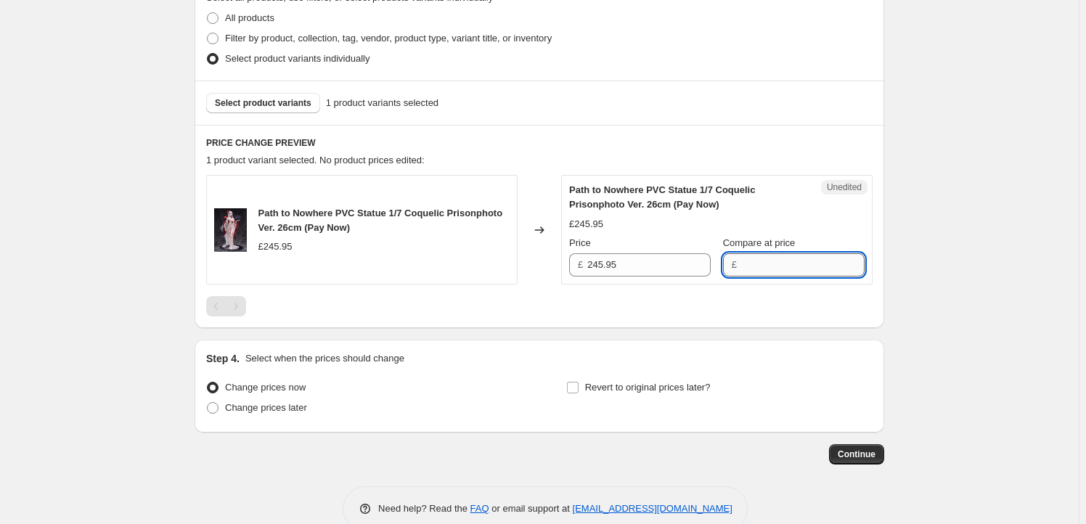
click at [748, 266] on input "Compare at price" at bounding box center [802, 264] width 123 height 23
paste input "245.95"
type input "245.95"
click at [641, 256] on input "245.95" at bounding box center [648, 264] width 123 height 23
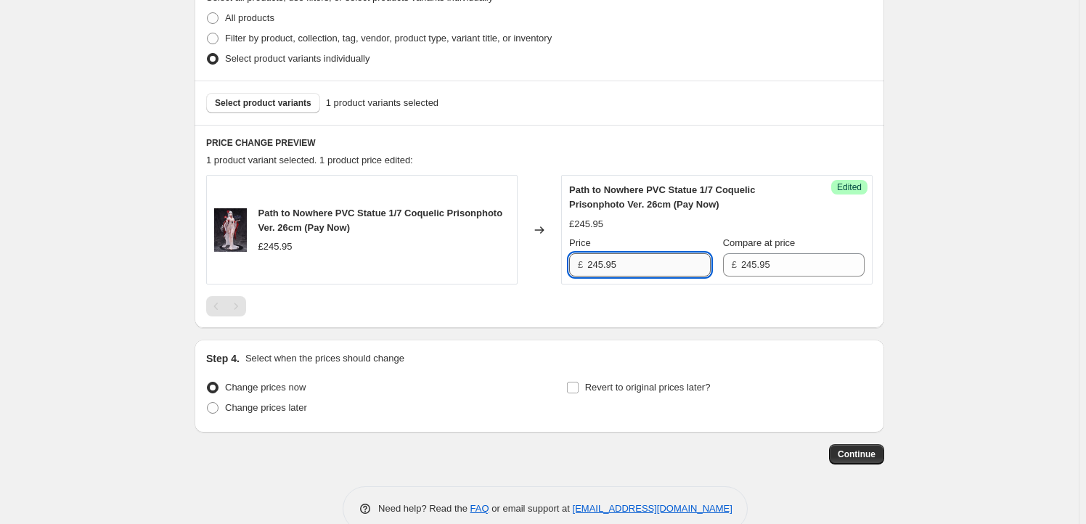
click at [597, 258] on input "245.95" at bounding box center [648, 264] width 123 height 23
type input "214.95"
click at [643, 390] on span "Revert to original prices later?" at bounding box center [648, 387] width 126 height 11
click at [578, 390] on input "Revert to original prices later?" at bounding box center [573, 388] width 12 height 12
checkbox input "true"
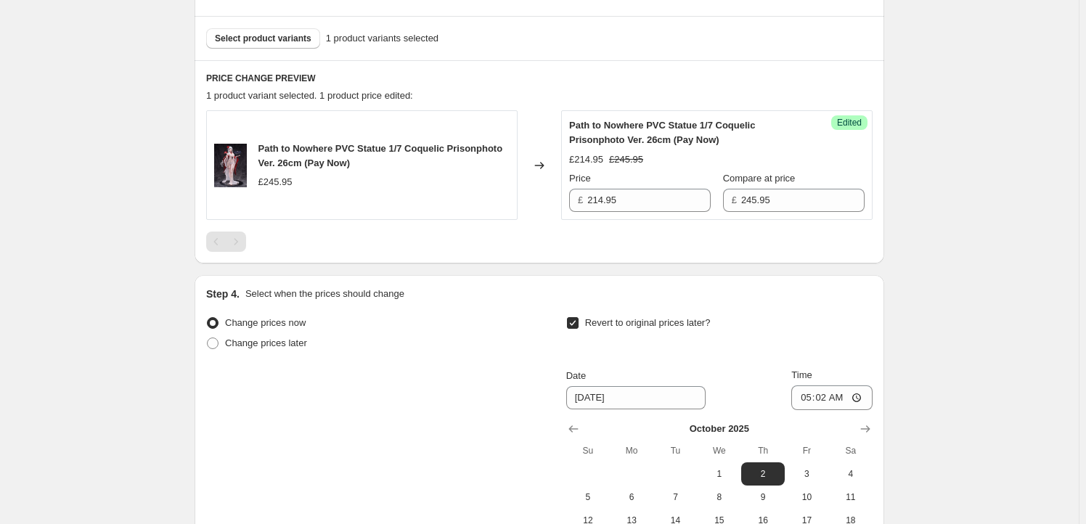
scroll to position [571, 0]
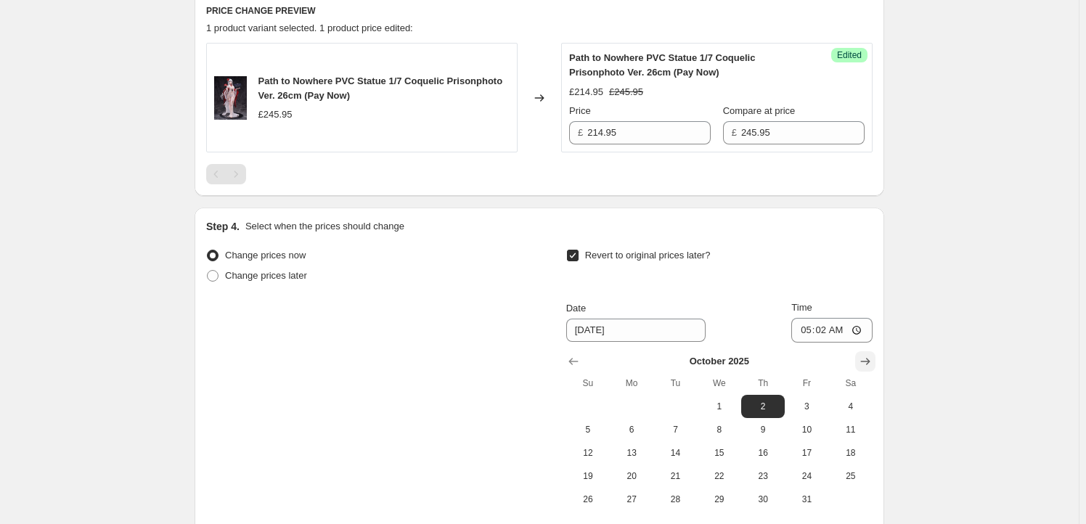
click at [862, 355] on icon "Show next month, November 2025" at bounding box center [865, 361] width 15 height 15
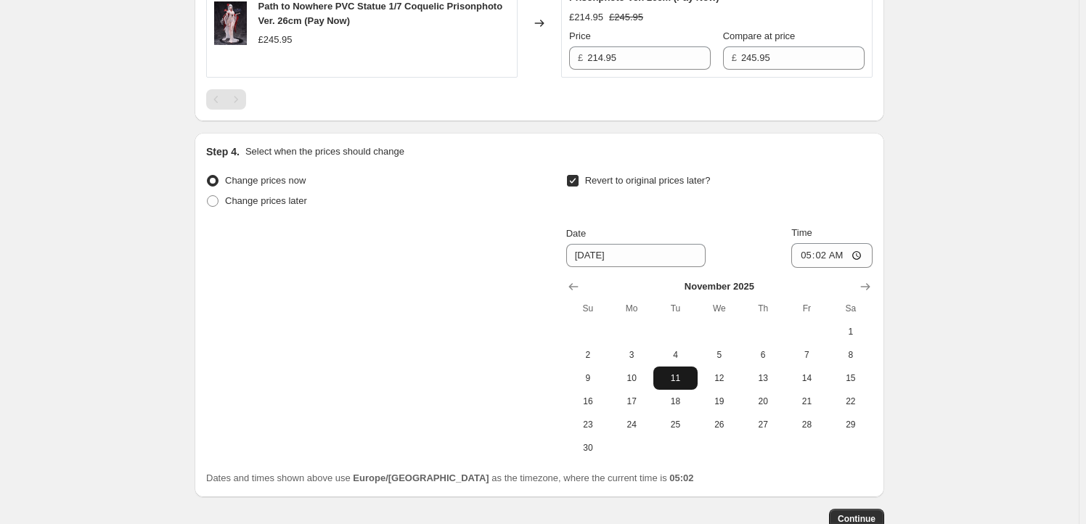
scroll to position [660, 0]
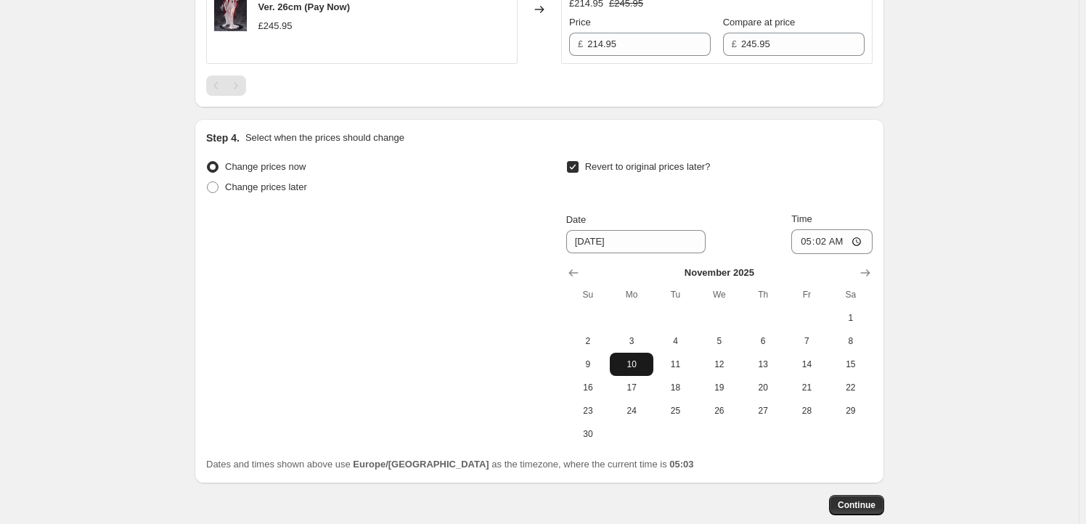
click at [629, 370] on button "10" at bounding box center [632, 364] width 44 height 23
type input "11/10/2025"
click at [829, 242] on input "05:02" at bounding box center [831, 241] width 81 height 25
type input "00:01"
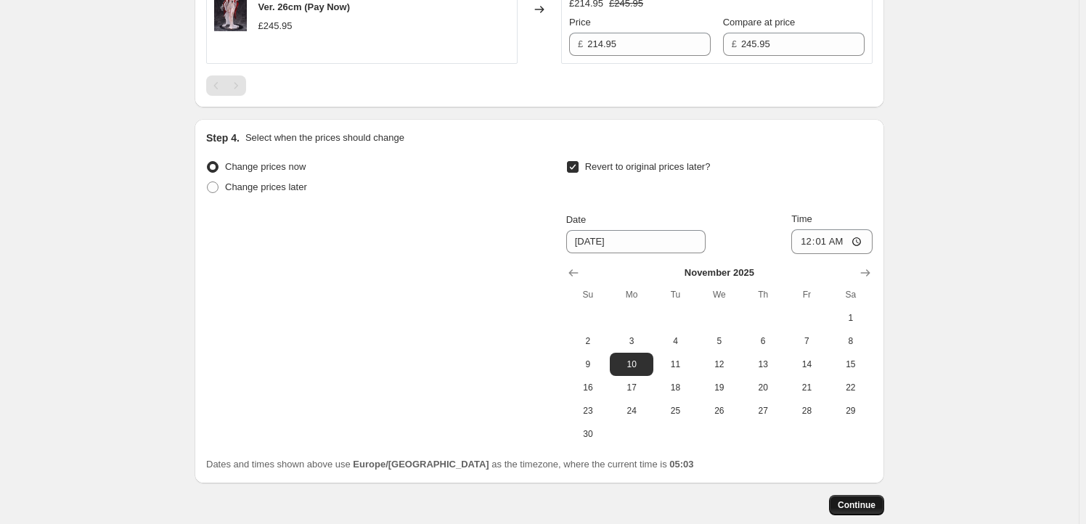
click at [856, 507] on span "Continue" at bounding box center [857, 505] width 38 height 12
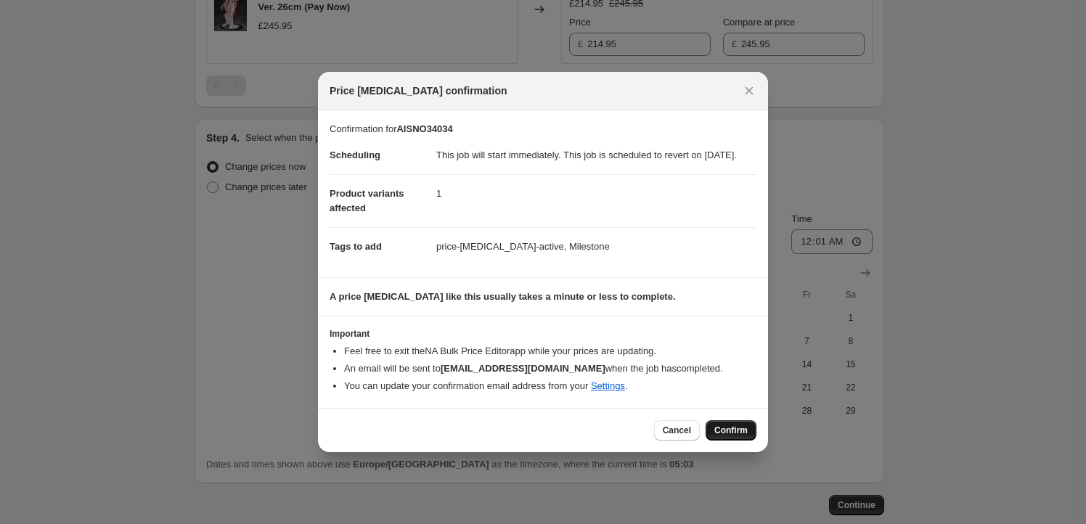
click at [725, 436] on span "Confirm" at bounding box center [730, 431] width 33 height 12
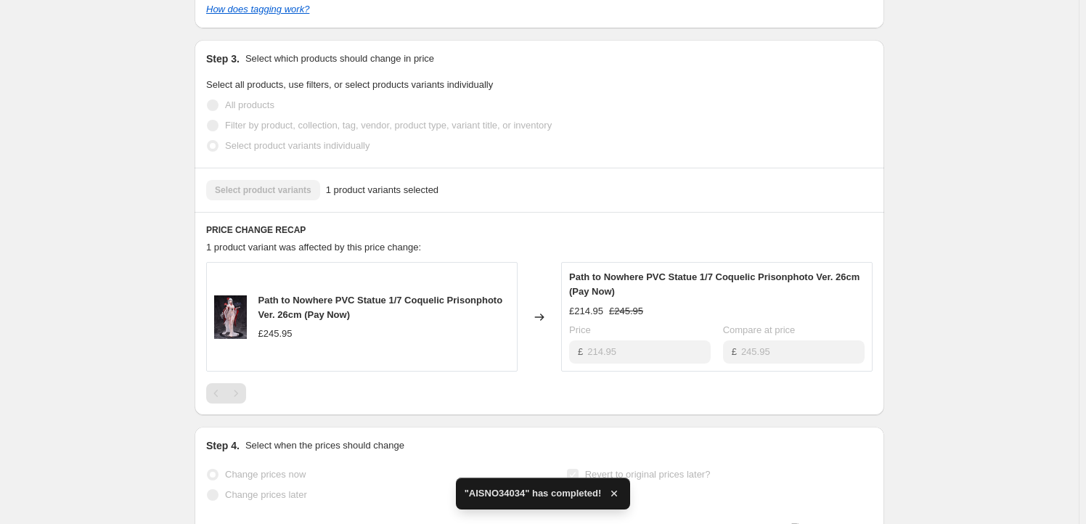
scroll to position [615, 0]
